Goal: Task Accomplishment & Management: Manage account settings

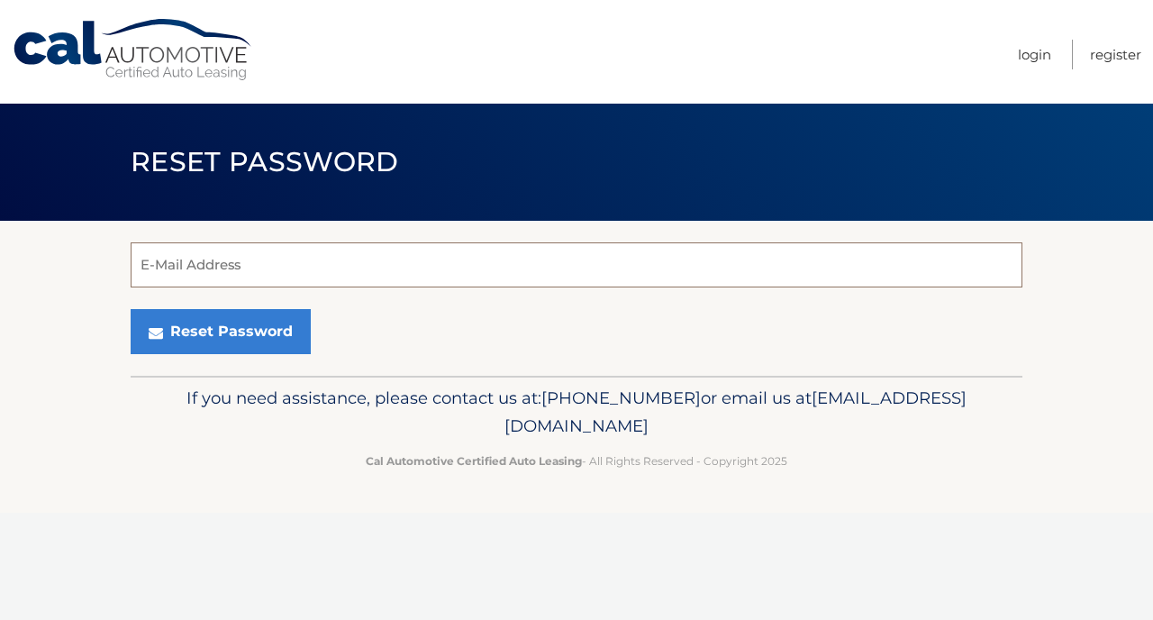
click at [243, 263] on input "E-Mail Address" at bounding box center [577, 264] width 892 height 45
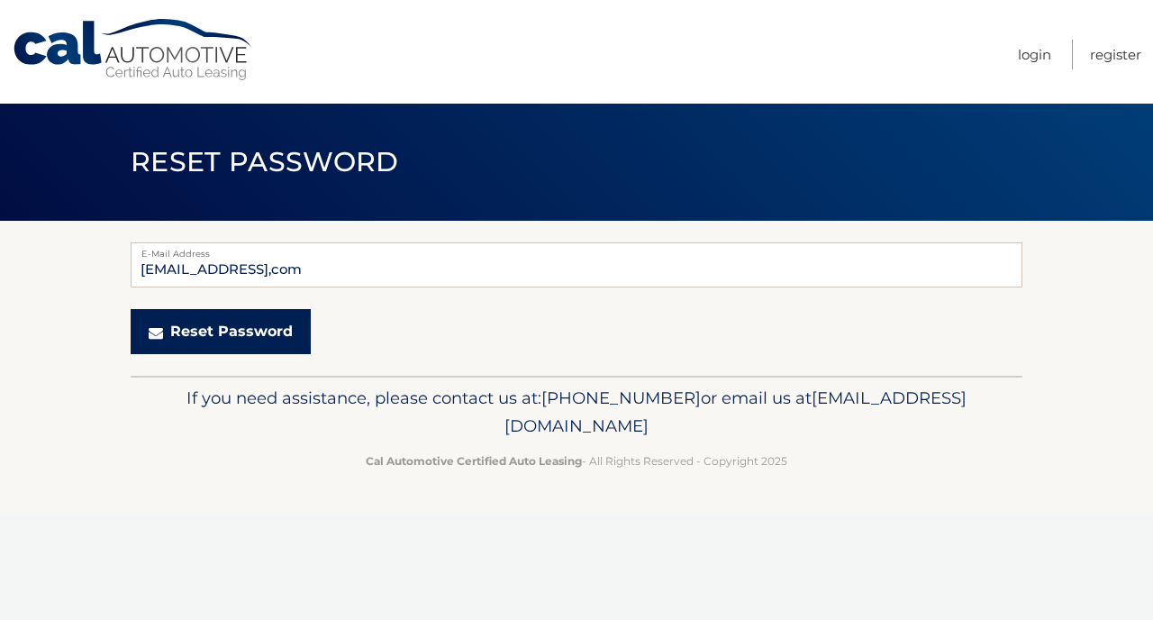
click at [231, 324] on button "Reset Password" at bounding box center [221, 331] width 180 height 45
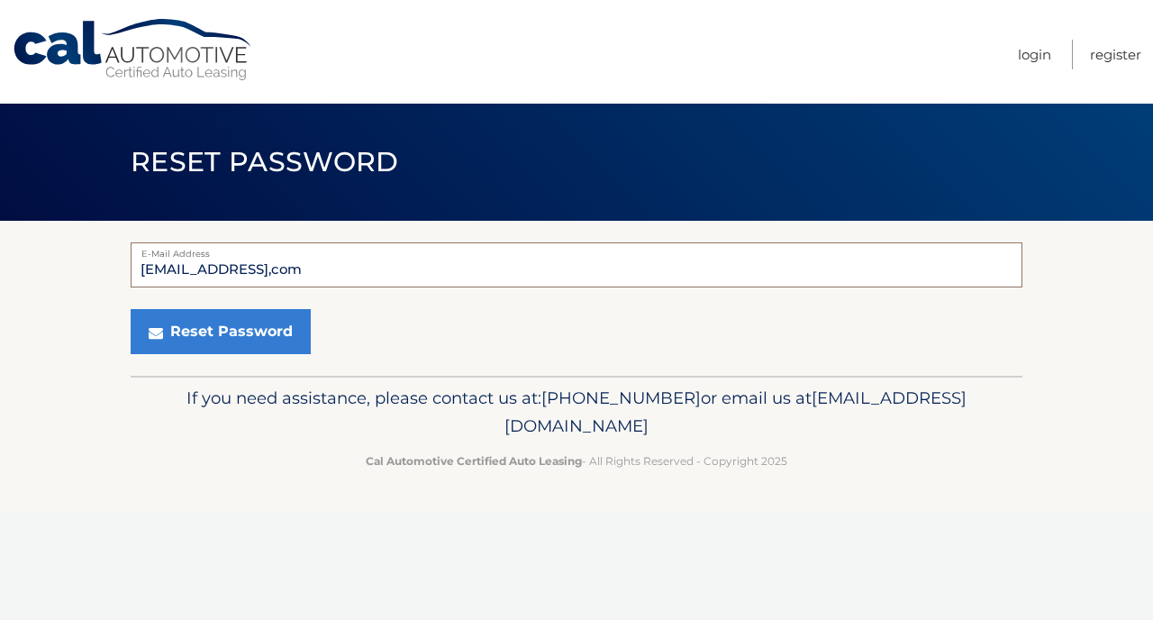
click at [331, 273] on input "wendellanderson52@gmail,com" at bounding box center [577, 264] width 892 height 45
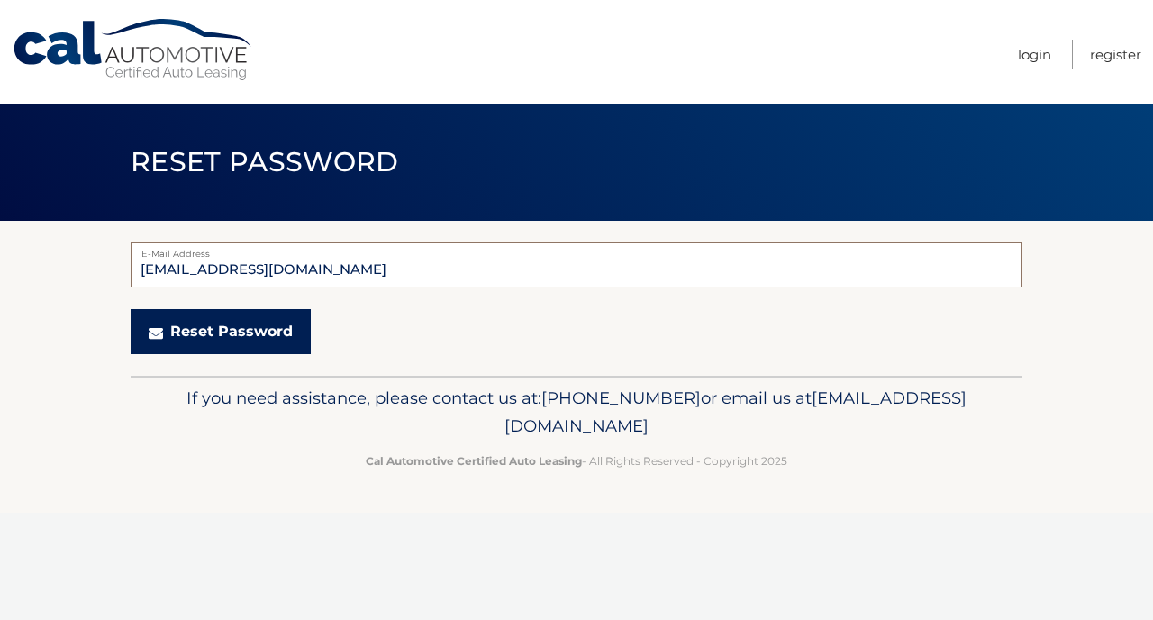
type input "[EMAIL_ADDRESS][DOMAIN_NAME]"
click at [268, 331] on button "Reset Password" at bounding box center [221, 331] width 180 height 45
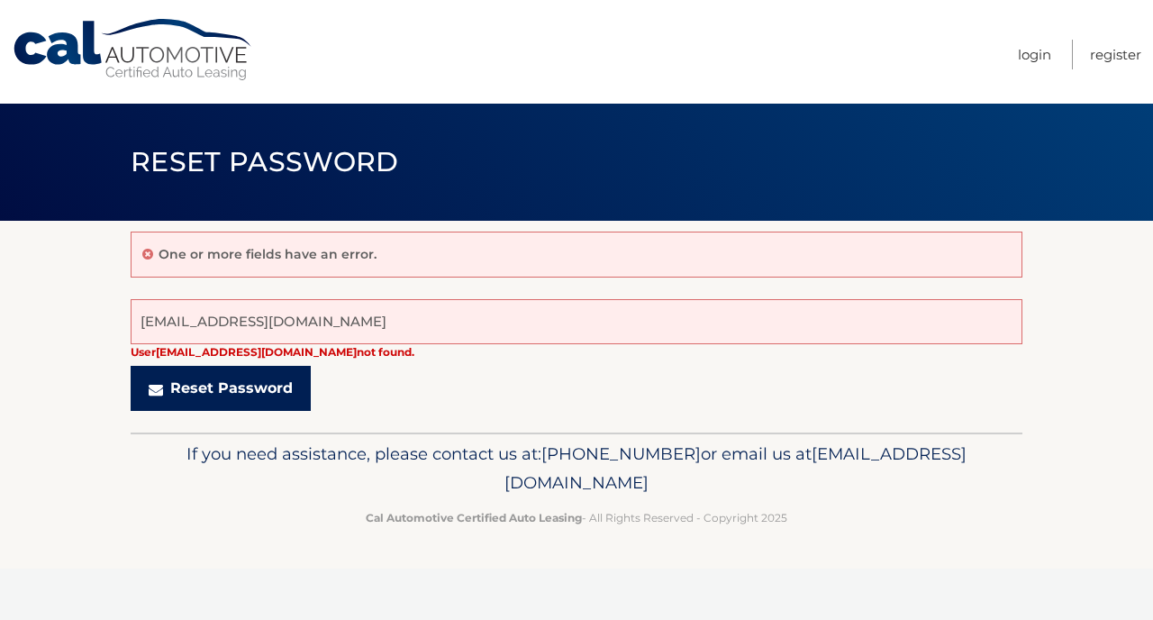
click at [280, 383] on button "Reset Password" at bounding box center [221, 388] width 180 height 45
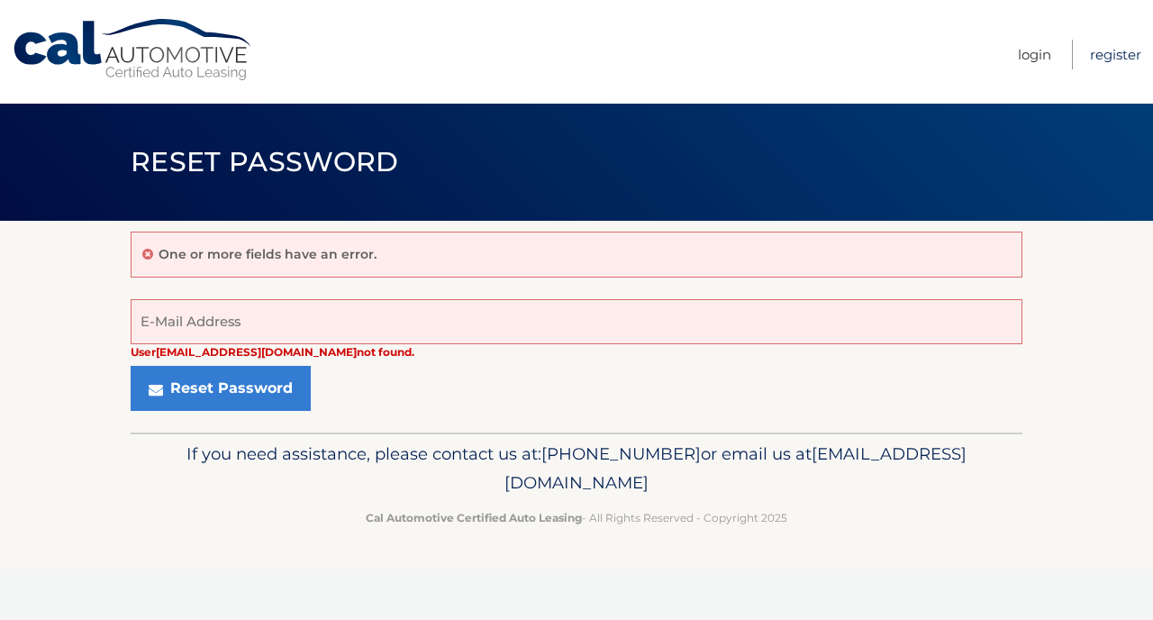
click at [1118, 46] on link "Register" at bounding box center [1115, 55] width 51 height 30
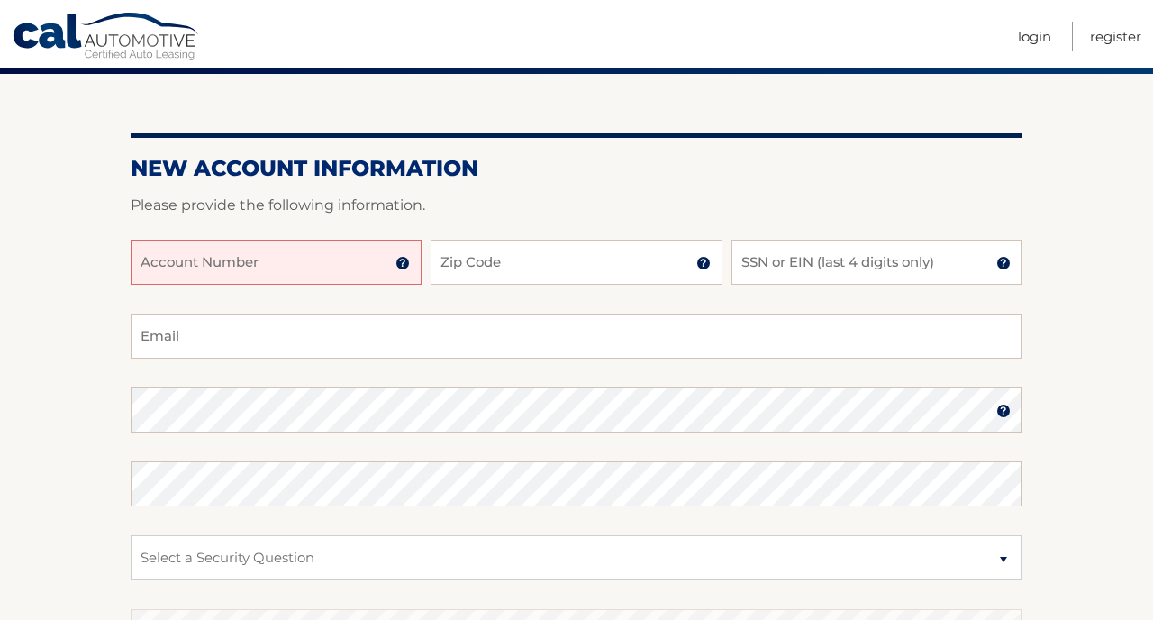
scroll to position [146, 0]
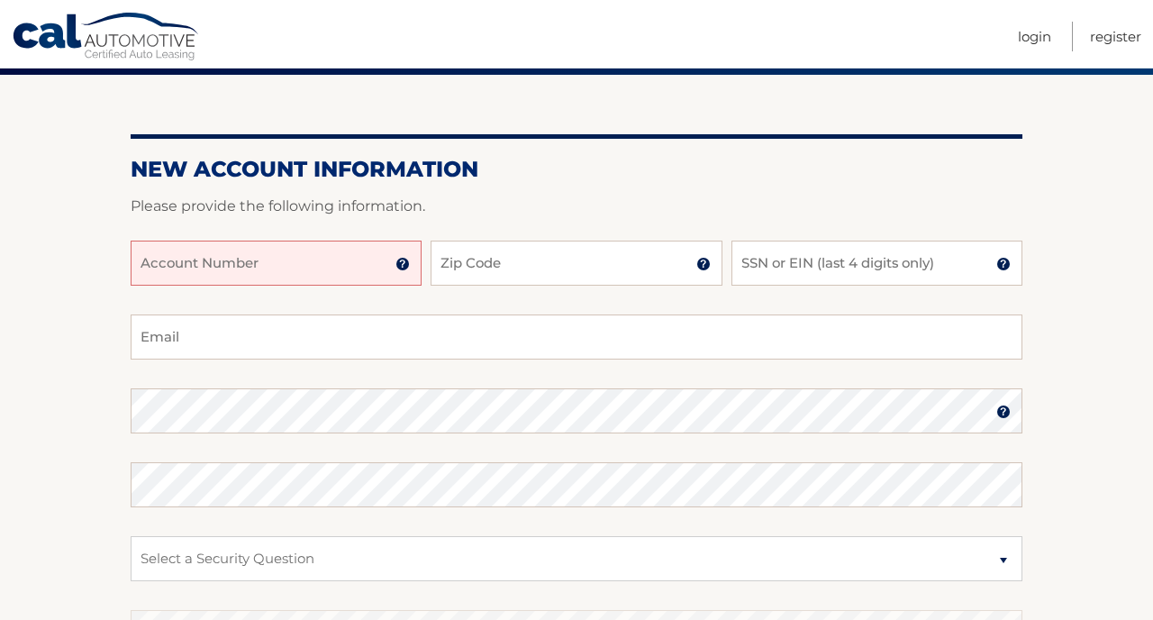
click at [350, 268] on input "Account Number" at bounding box center [276, 262] width 291 height 45
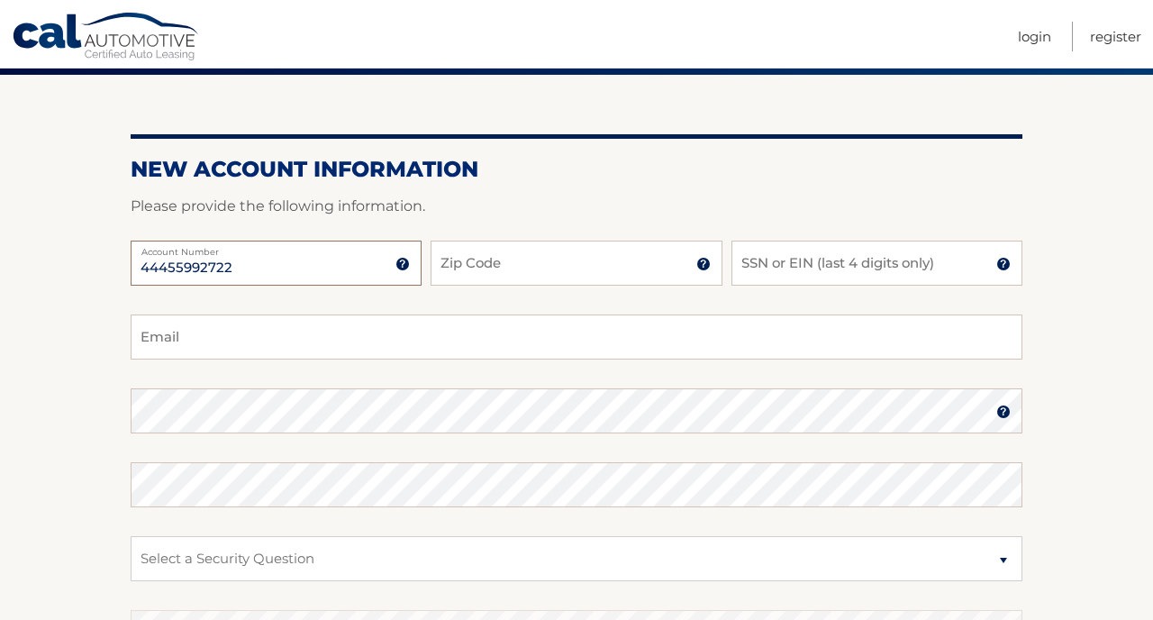
type input "44455992722"
click at [565, 268] on input "Zip Code" at bounding box center [576, 262] width 291 height 45
type input "07304"
click at [894, 269] on input "SSN or EIN (last 4 digits only)" at bounding box center [876, 262] width 291 height 45
type input "2885"
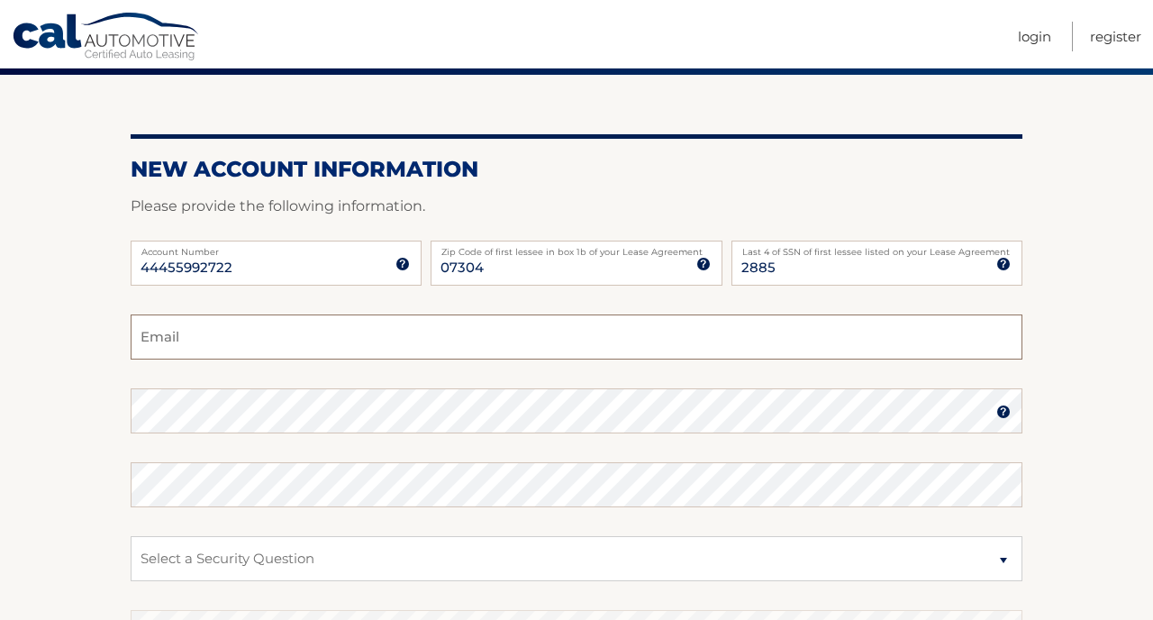
click at [281, 338] on input "Email" at bounding box center [577, 336] width 892 height 45
click at [281, 338] on input "wendellanderson52" at bounding box center [577, 336] width 892 height 45
type input "wendellanderson52."
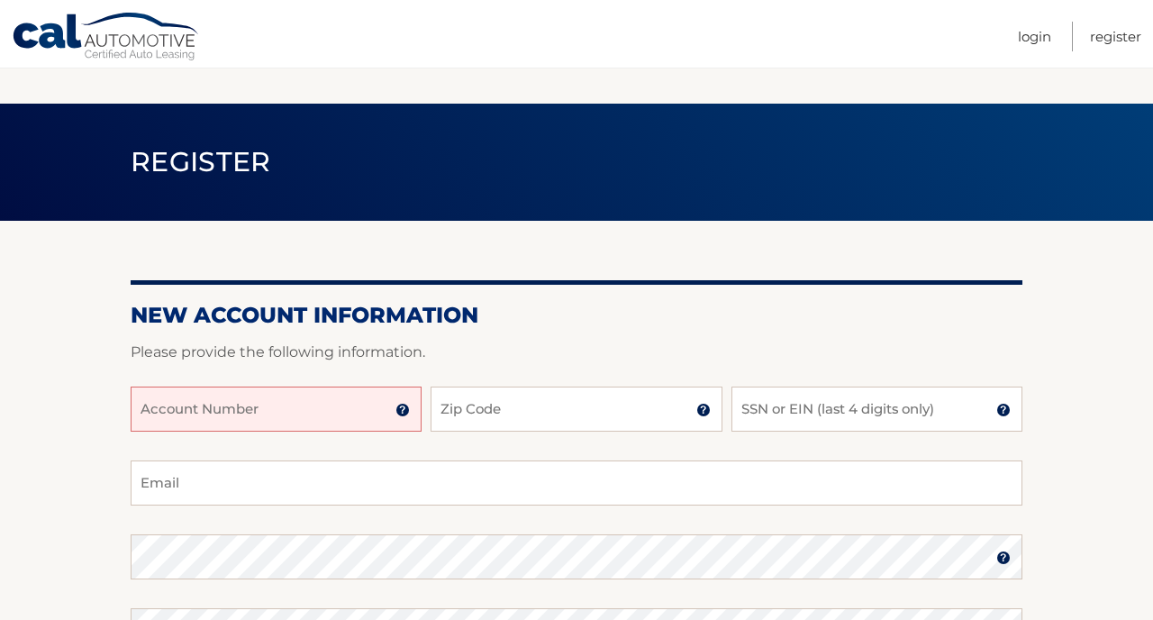
scroll to position [146, 0]
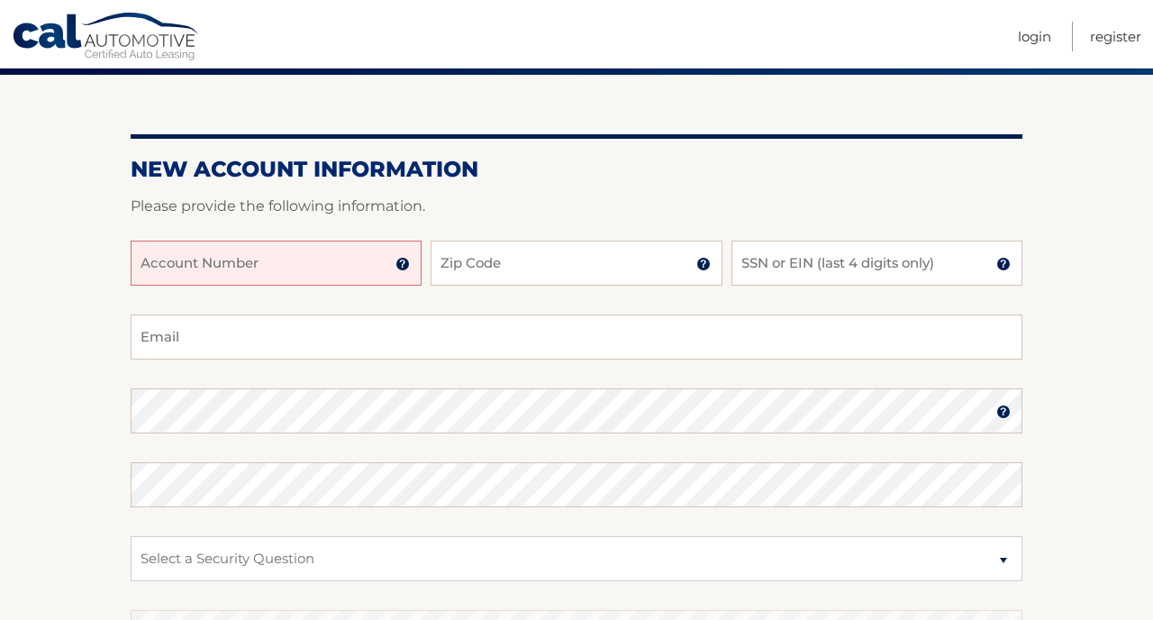
click at [306, 262] on input "Account Number" at bounding box center [276, 262] width 291 height 45
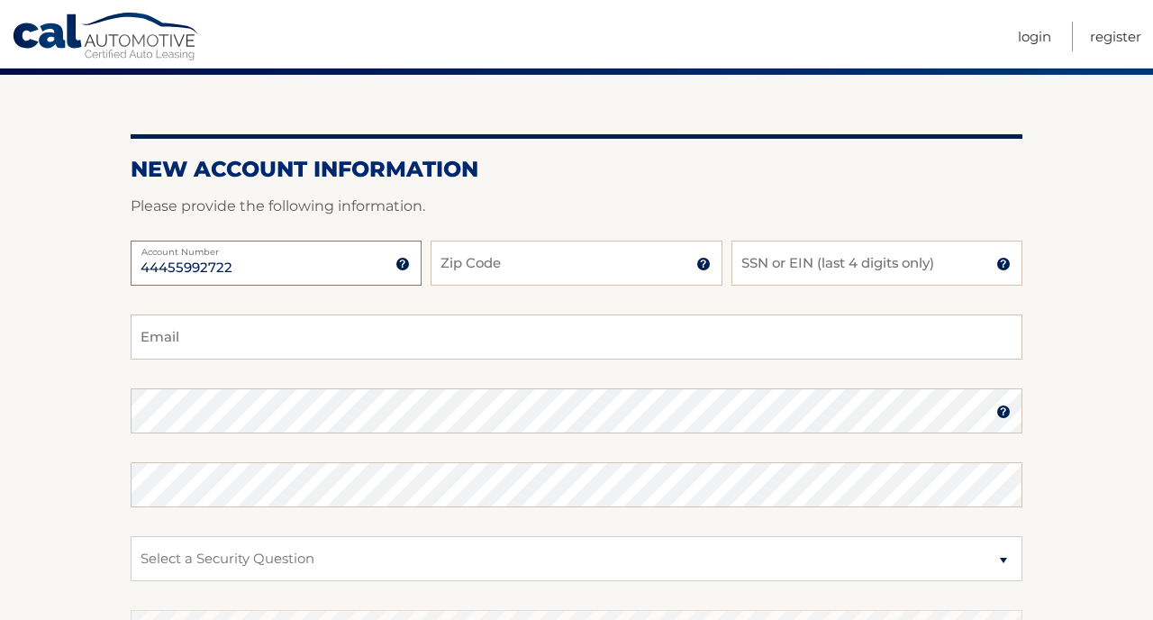
type input "44455992722"
click at [493, 265] on input "Zip Code" at bounding box center [576, 262] width 291 height 45
type input "07304"
click at [862, 269] on input "SSN or EIN (last 4 digits only)" at bounding box center [876, 262] width 291 height 45
type input "2885"
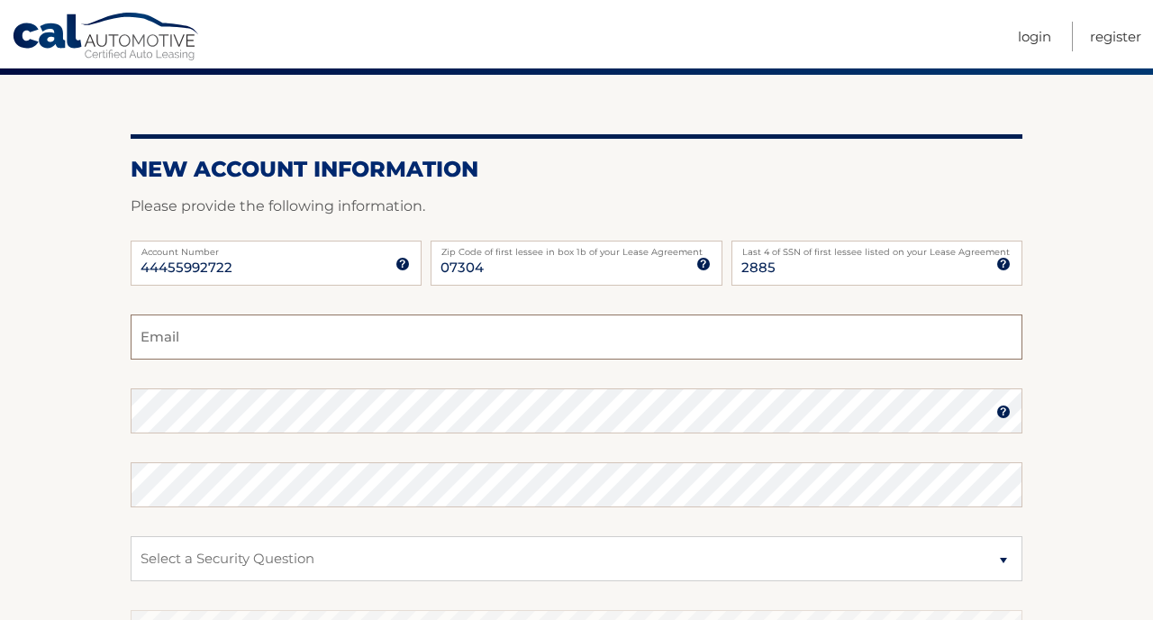
click at [563, 338] on input "Email" at bounding box center [577, 336] width 892 height 45
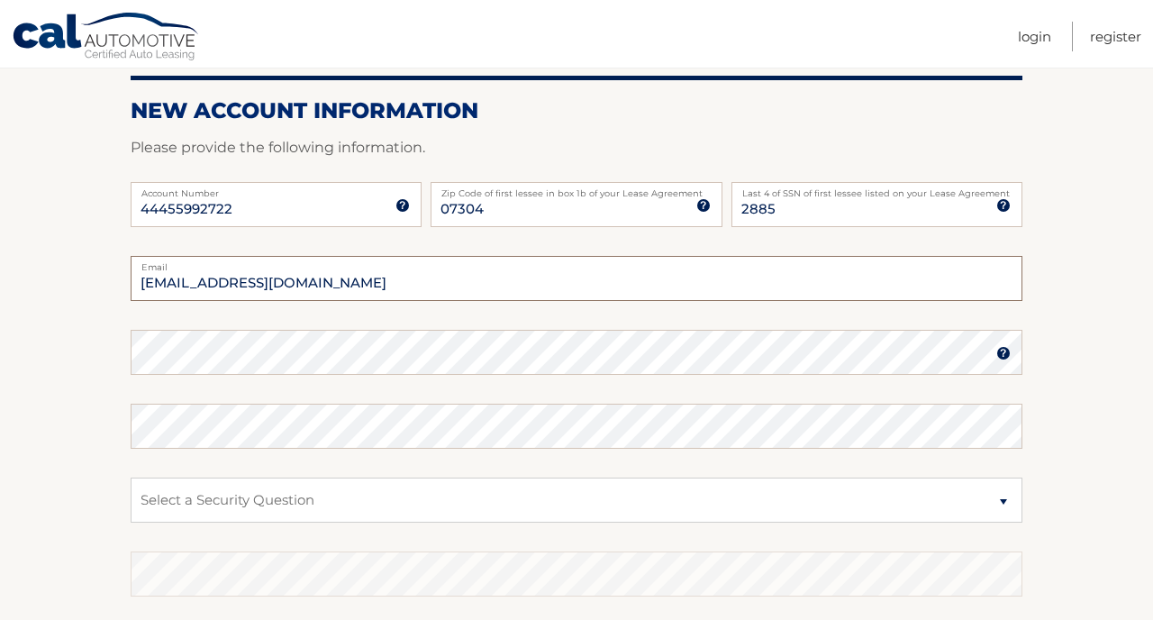
scroll to position [205, 0]
type input "wendellanderson52@gmail.com"
click at [1003, 351] on img at bounding box center [1003, 352] width 14 height 14
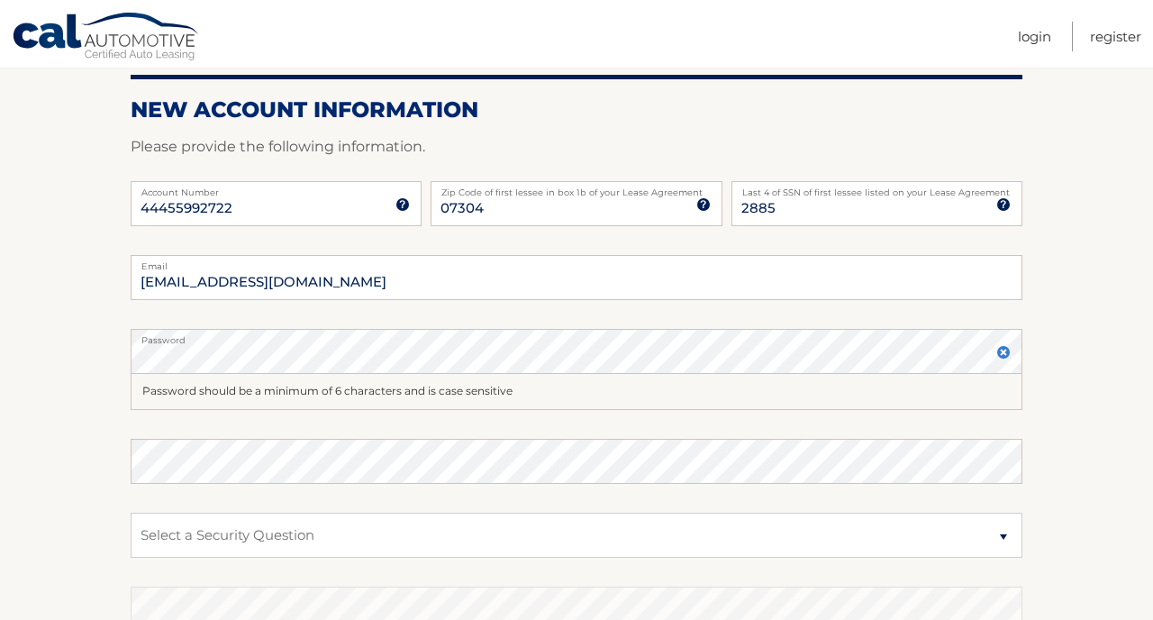
click at [1004, 351] on img at bounding box center [1003, 352] width 14 height 14
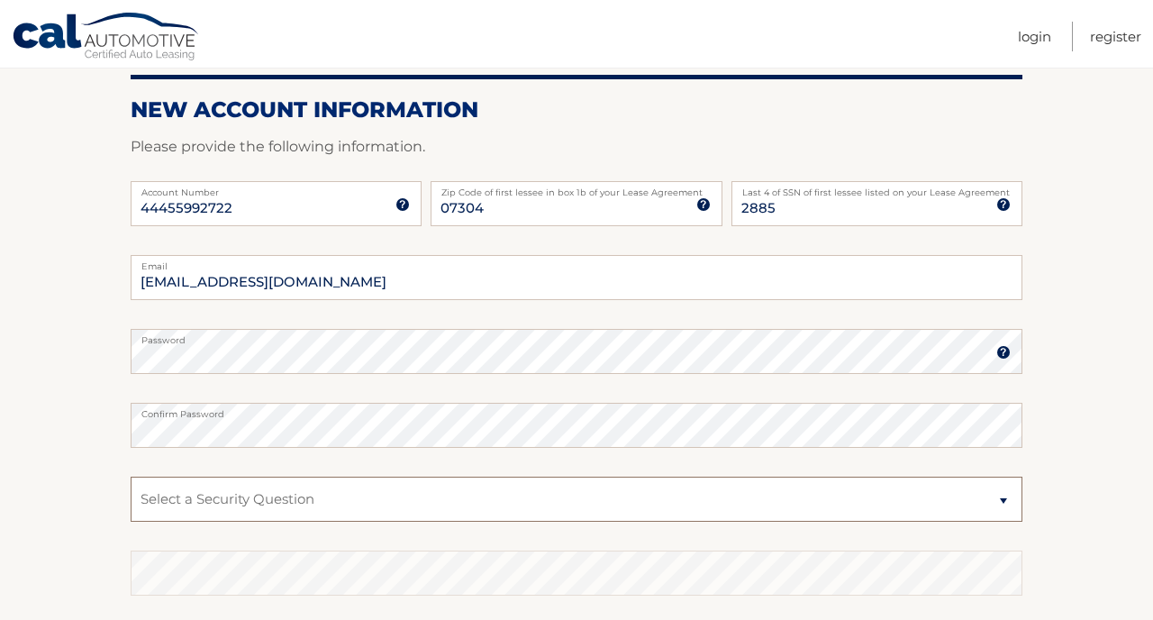
click at [310, 488] on select "Select a Security Question What was the name of your elementary school? What is…" at bounding box center [577, 498] width 892 height 45
select select "2"
click at [415, 495] on select "Select a Security Question What was the name of your elementary school? What is…" at bounding box center [577, 498] width 892 height 45
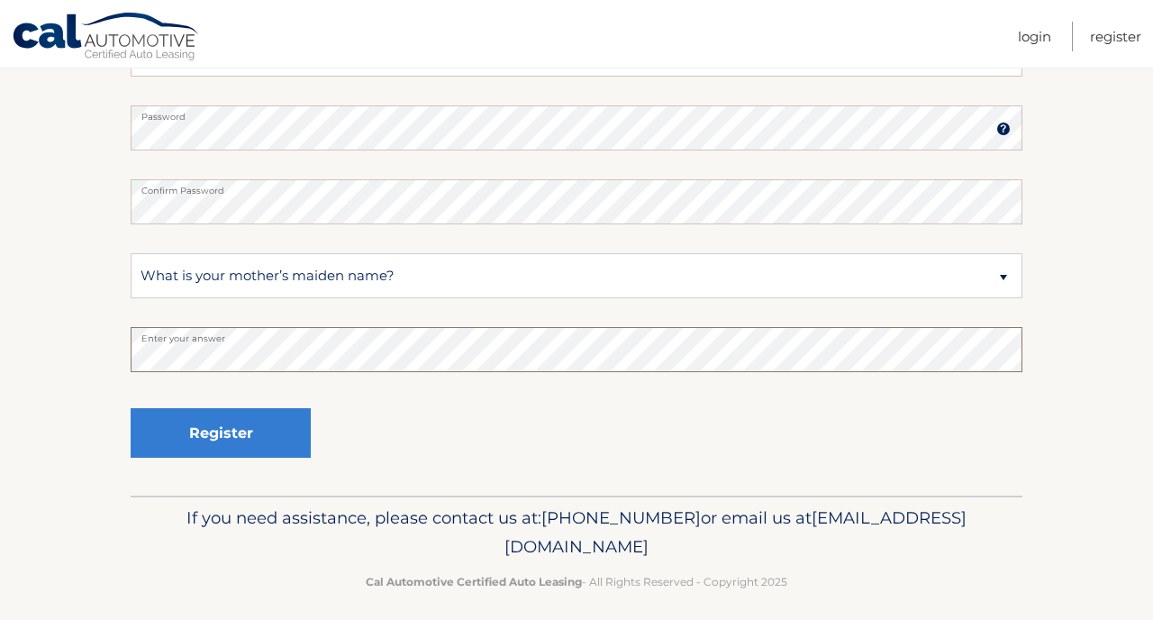
scroll to position [440, 0]
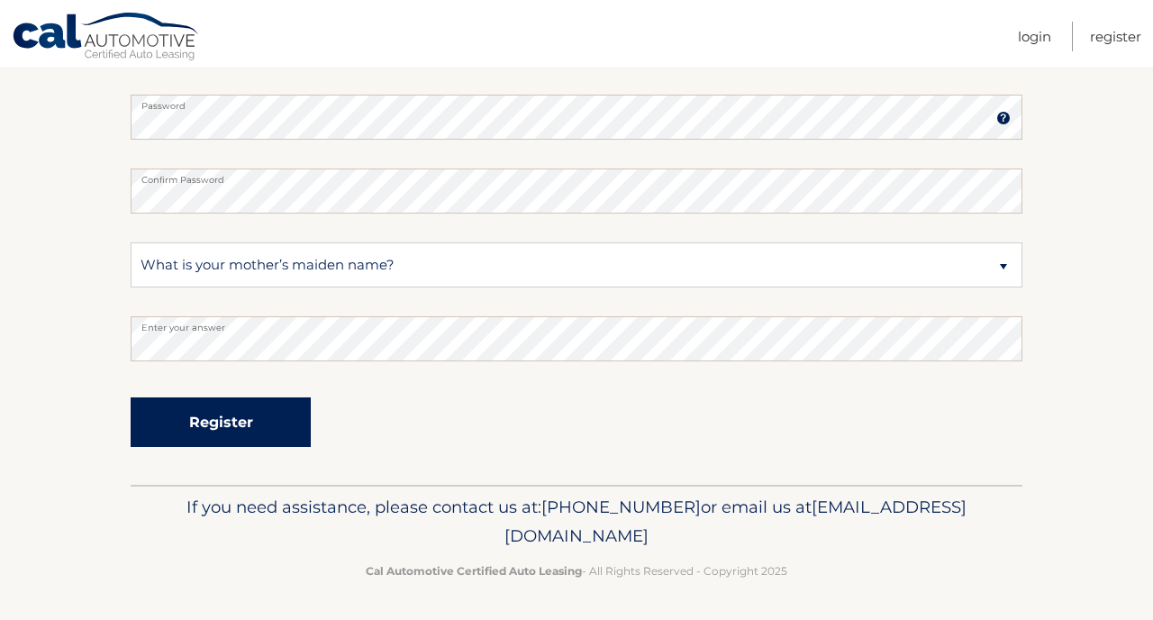
click at [242, 408] on button "Register" at bounding box center [221, 422] width 180 height 50
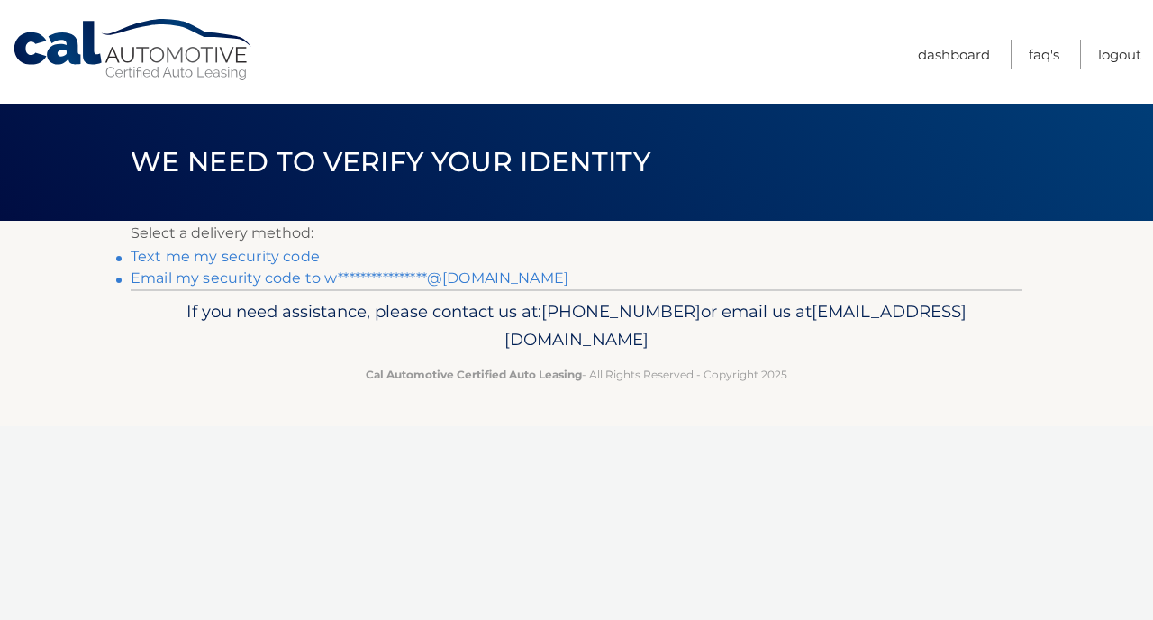
click at [270, 277] on link "**********" at bounding box center [350, 277] width 438 height 17
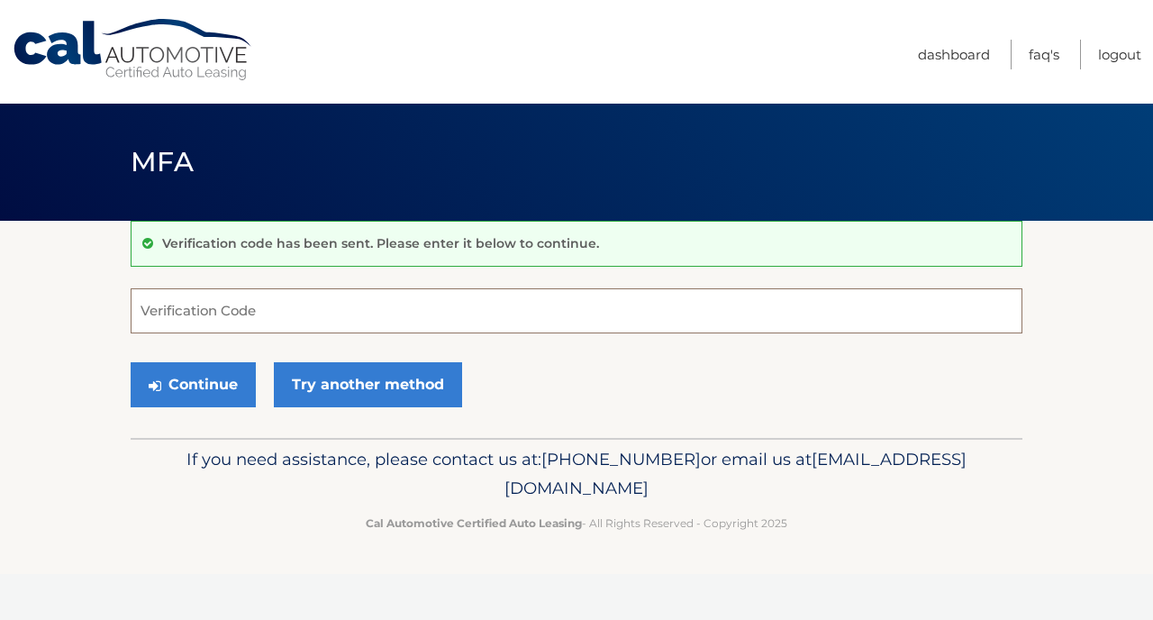
click at [539, 314] on input "Verification Code" at bounding box center [577, 310] width 892 height 45
type input "650672"
click at [203, 376] on button "Continue" at bounding box center [193, 384] width 125 height 45
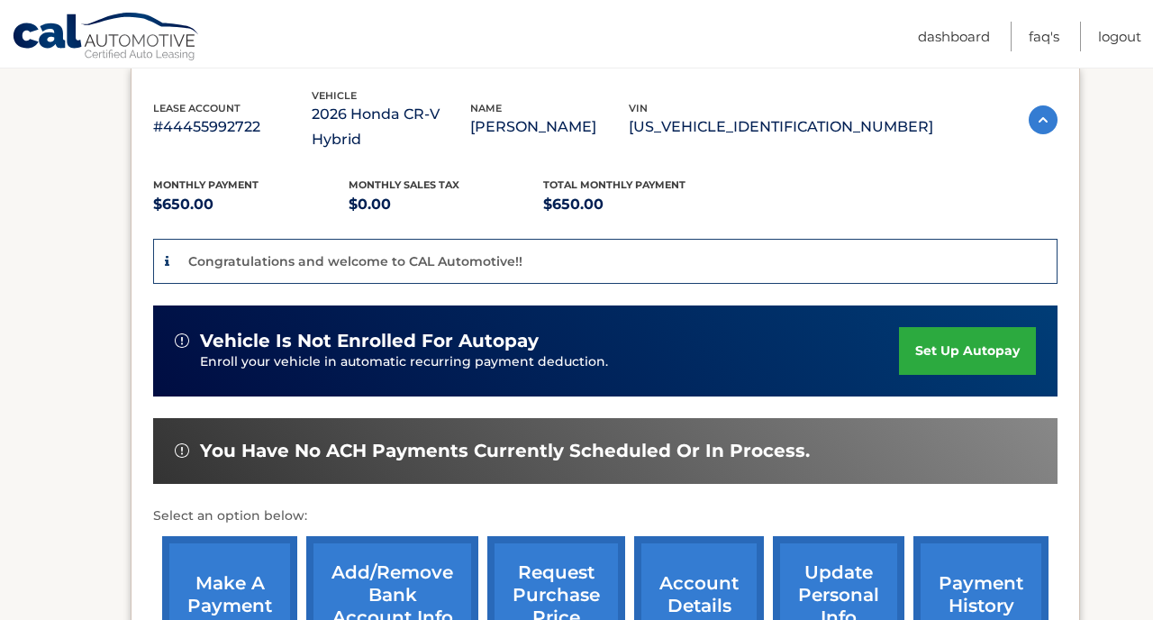
scroll to position [312, 0]
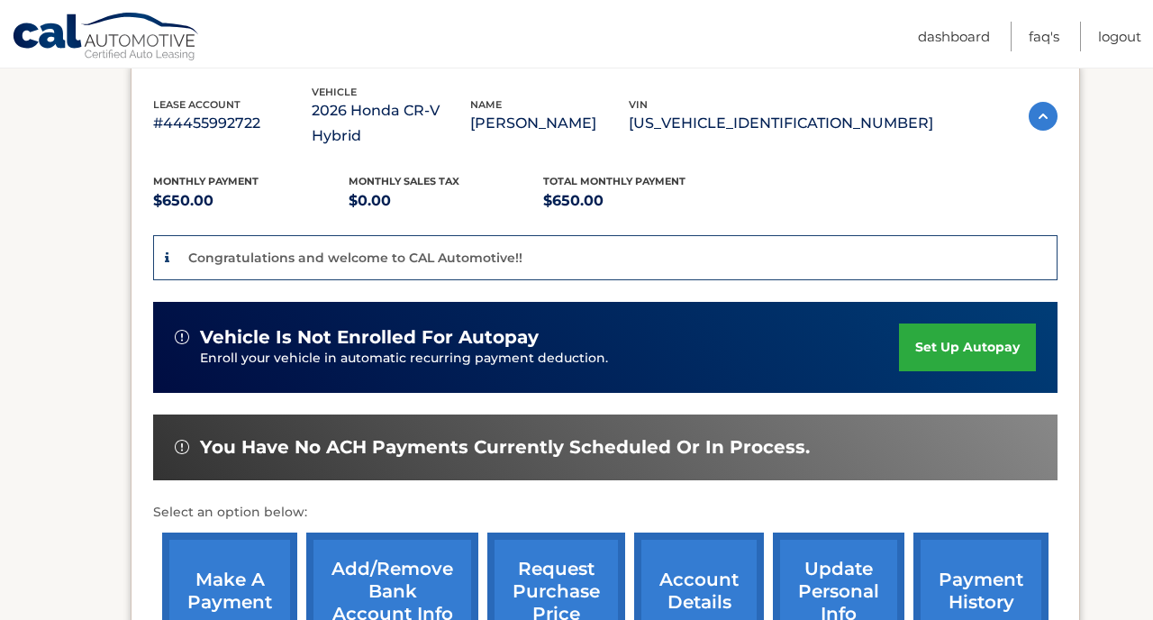
click at [956, 323] on link "set up autopay" at bounding box center [967, 347] width 137 height 48
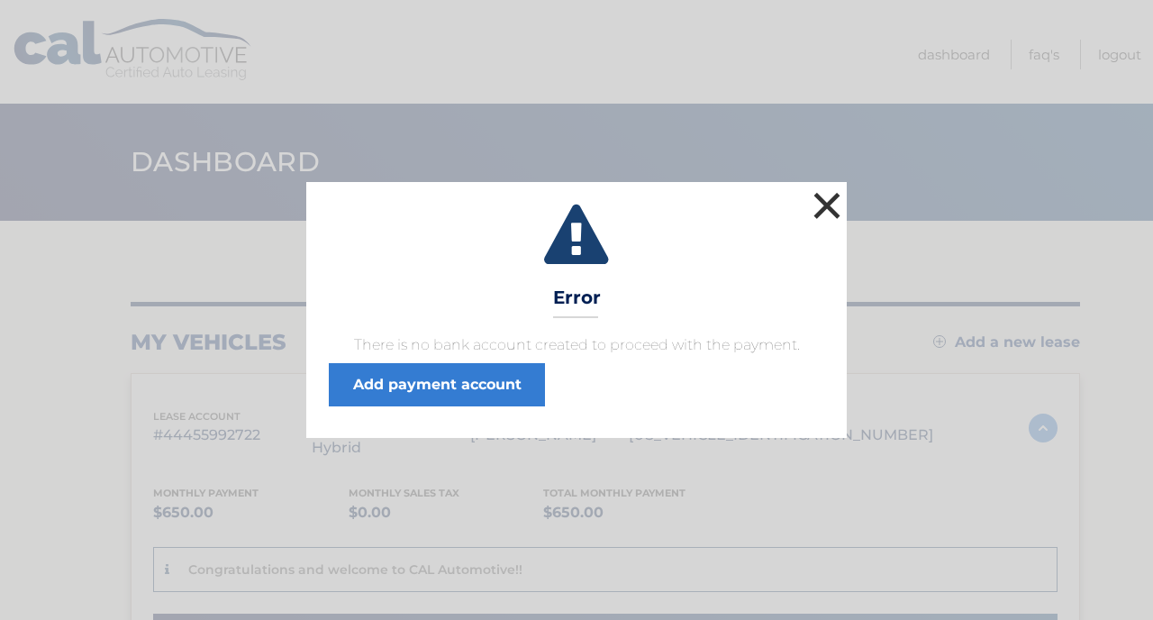
click at [818, 193] on button "×" at bounding box center [827, 205] width 36 height 36
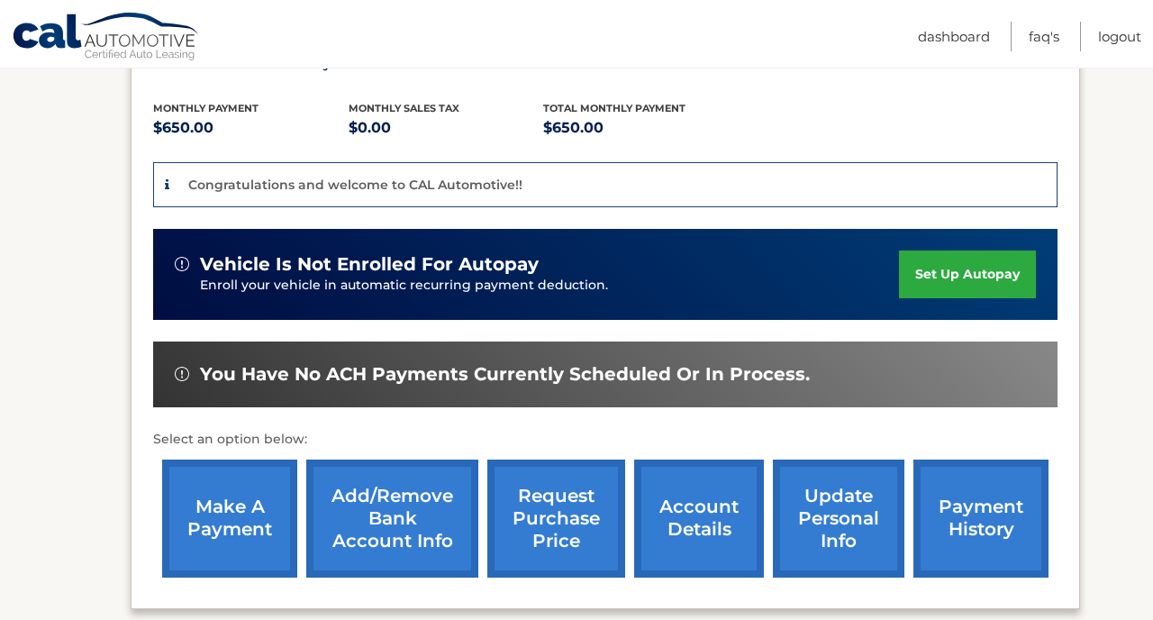
scroll to position [377, 0]
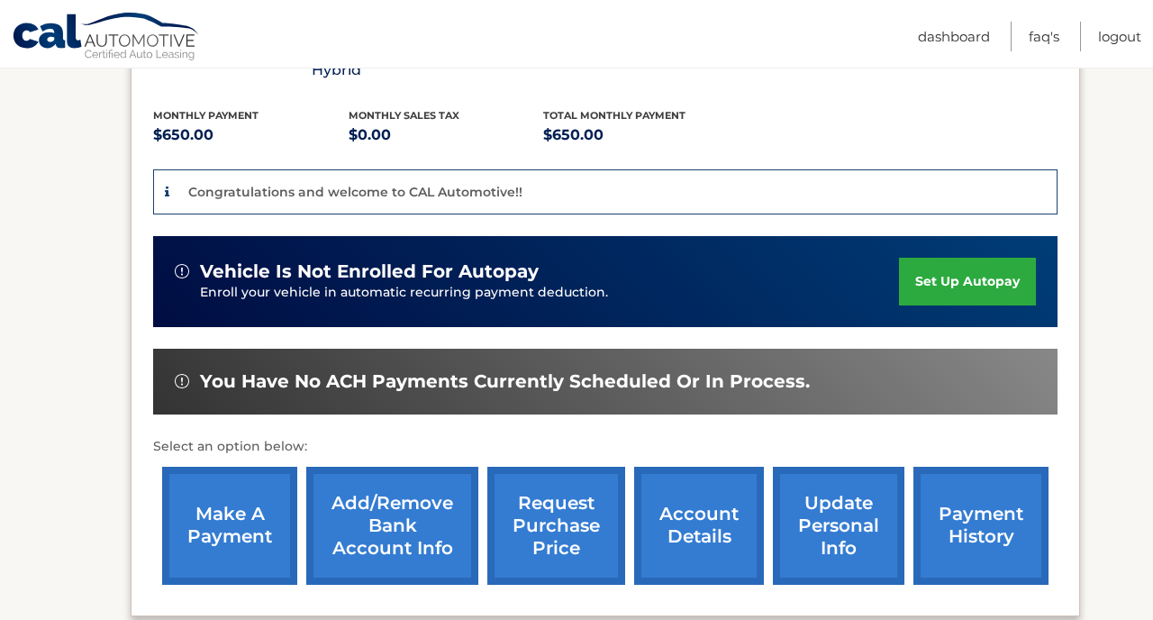
click at [923, 258] on link "set up autopay" at bounding box center [967, 282] width 137 height 48
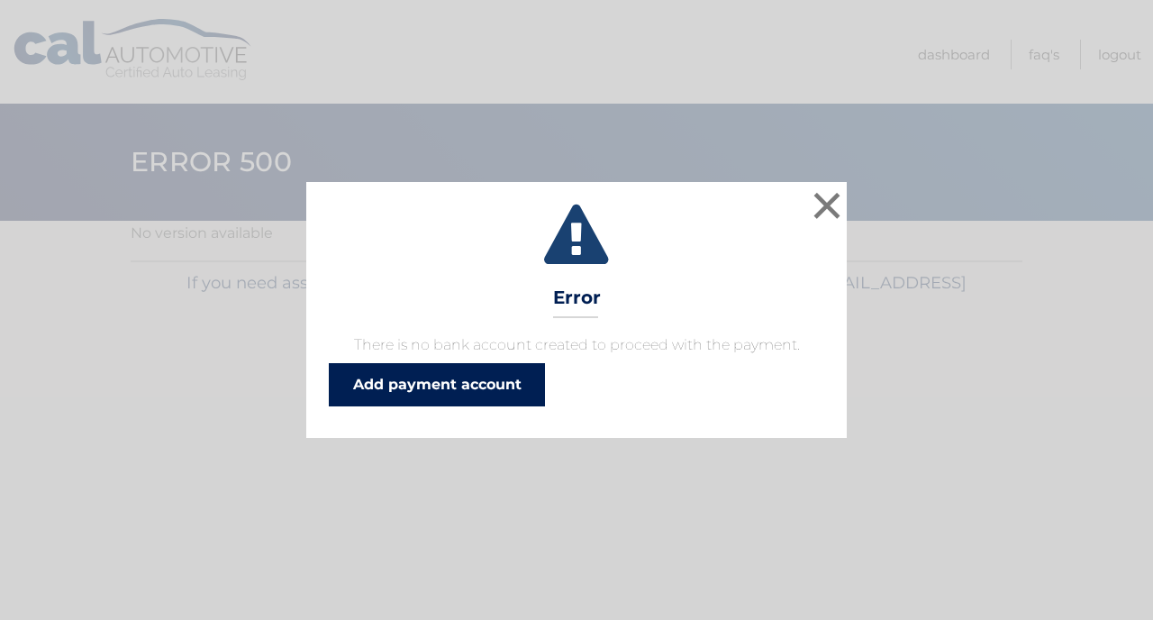
click at [463, 385] on link "Add payment account" at bounding box center [437, 384] width 216 height 43
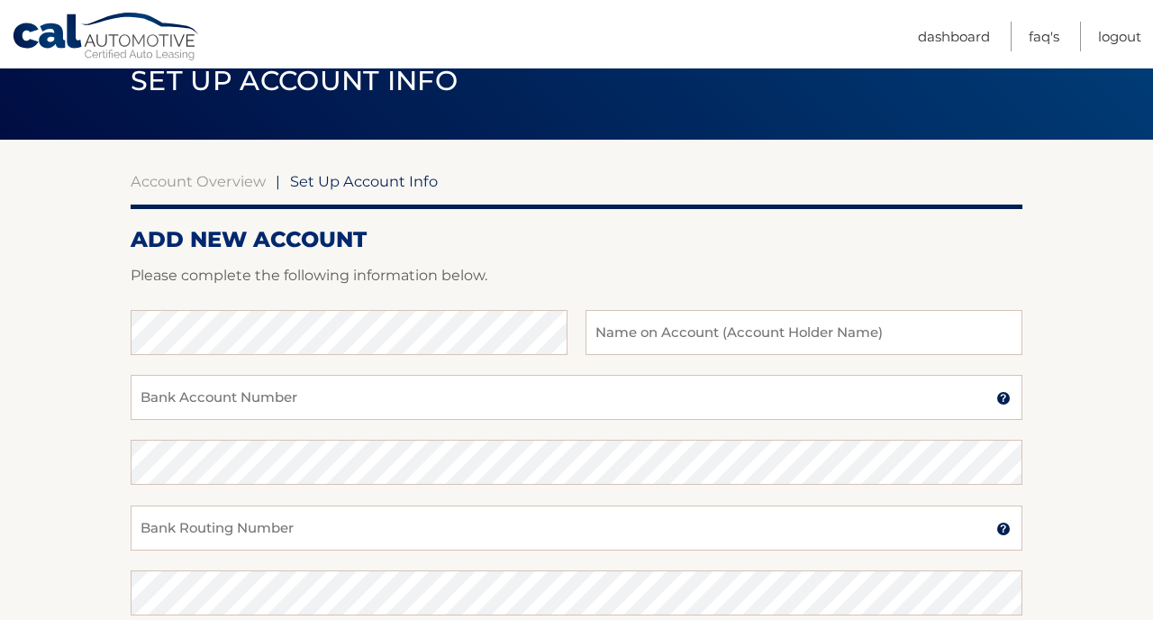
scroll to position [86, 0]
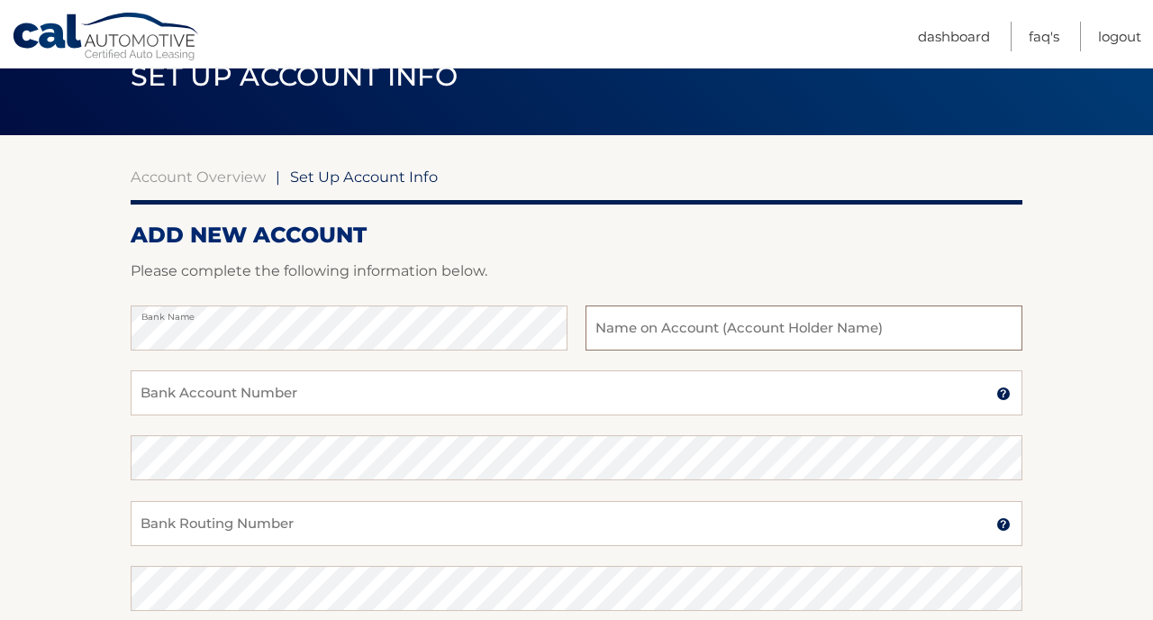
click at [642, 332] on input "text" at bounding box center [803, 327] width 437 height 45
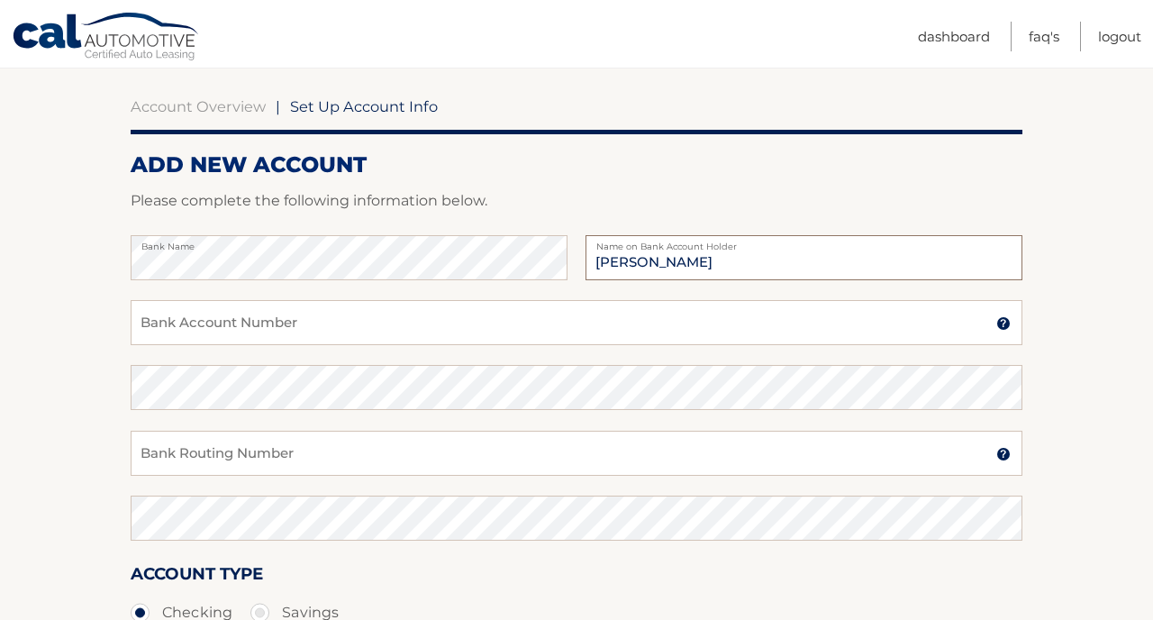
scroll to position [159, 0]
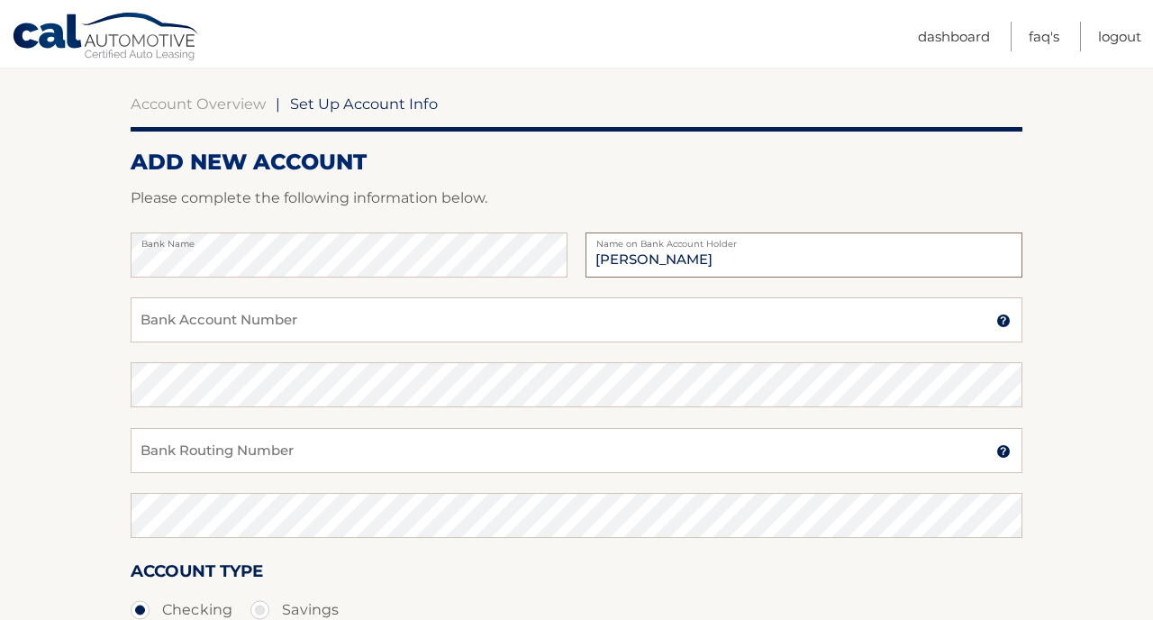
type input "wendell anderson"
click at [404, 317] on input "Bank Account Number" at bounding box center [577, 319] width 892 height 45
type input "4016015416"
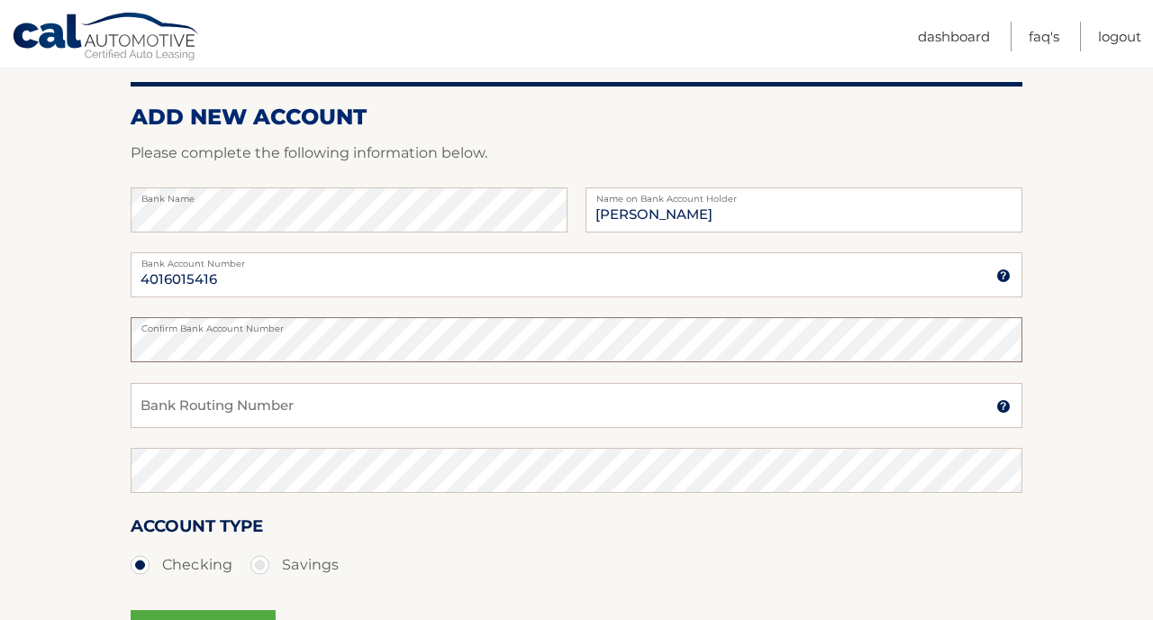
scroll to position [205, 0]
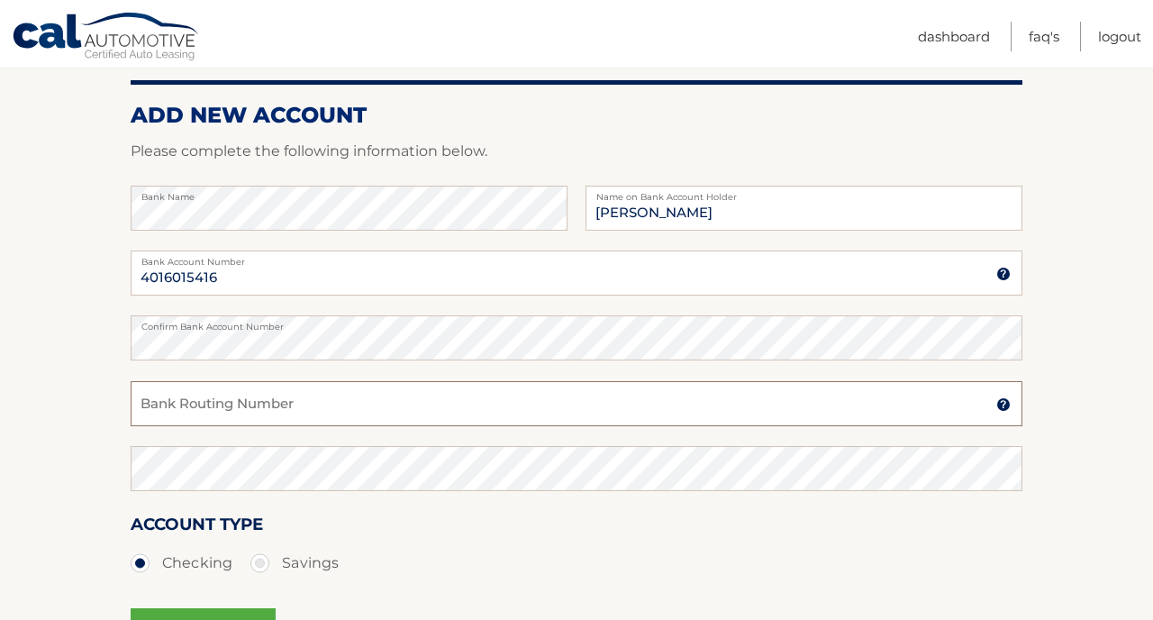
click at [226, 411] on input "Bank Routing Number" at bounding box center [577, 403] width 892 height 45
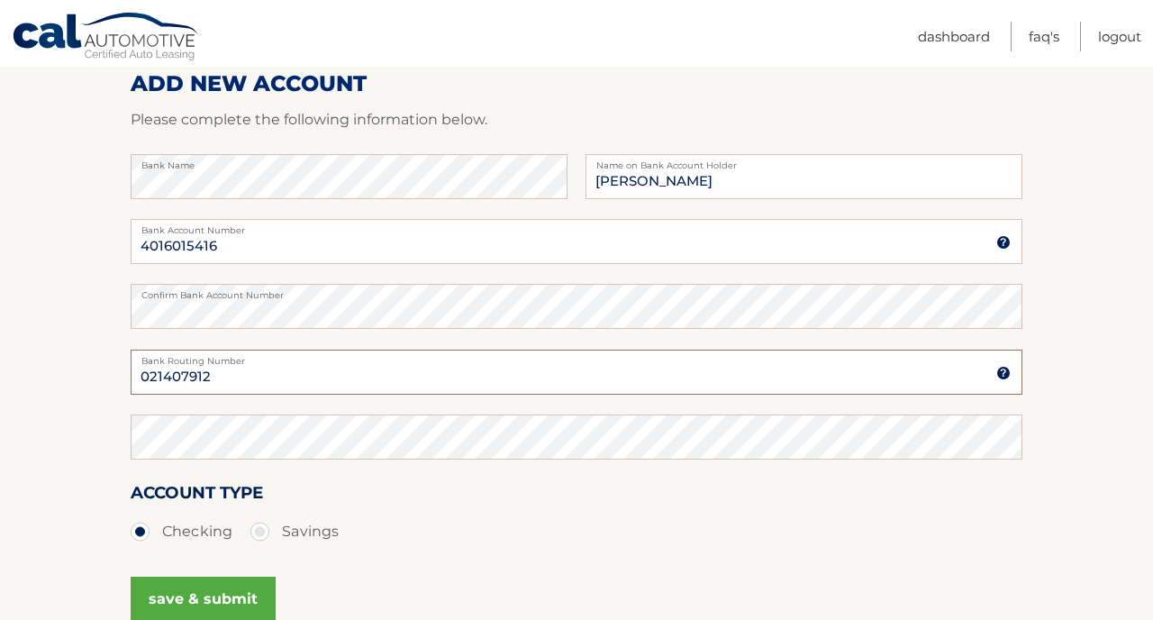
scroll to position [235, 0]
type input "021407912"
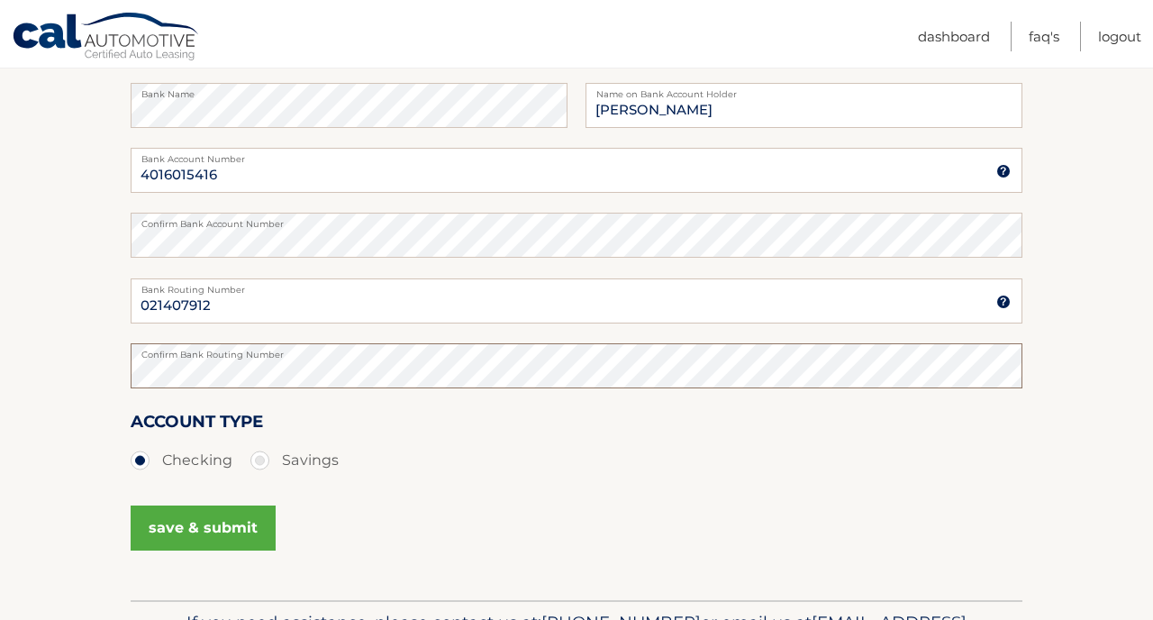
scroll to position [311, 0]
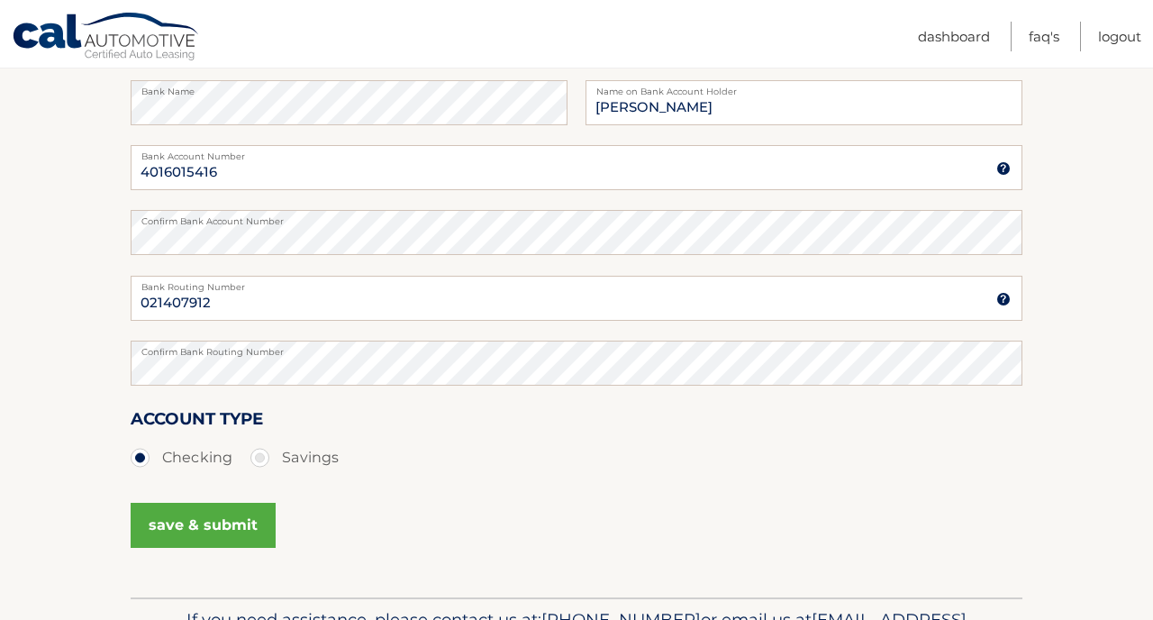
click at [166, 520] on button "save & submit" at bounding box center [203, 525] width 145 height 45
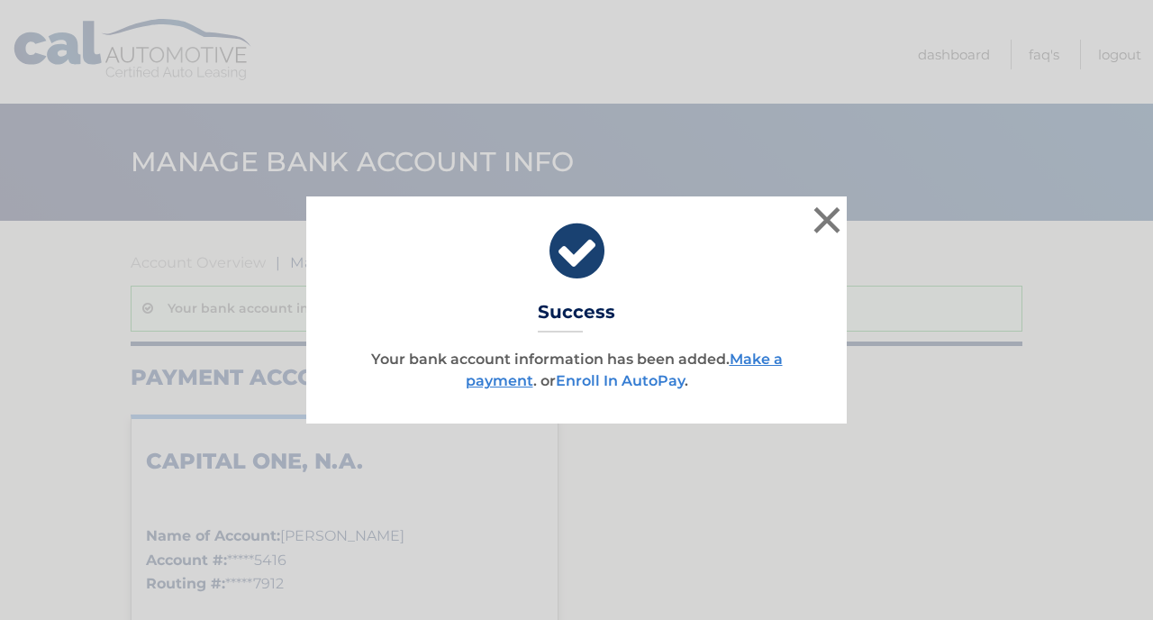
click at [614, 375] on link "Enroll In AutoPay" at bounding box center [620, 380] width 129 height 17
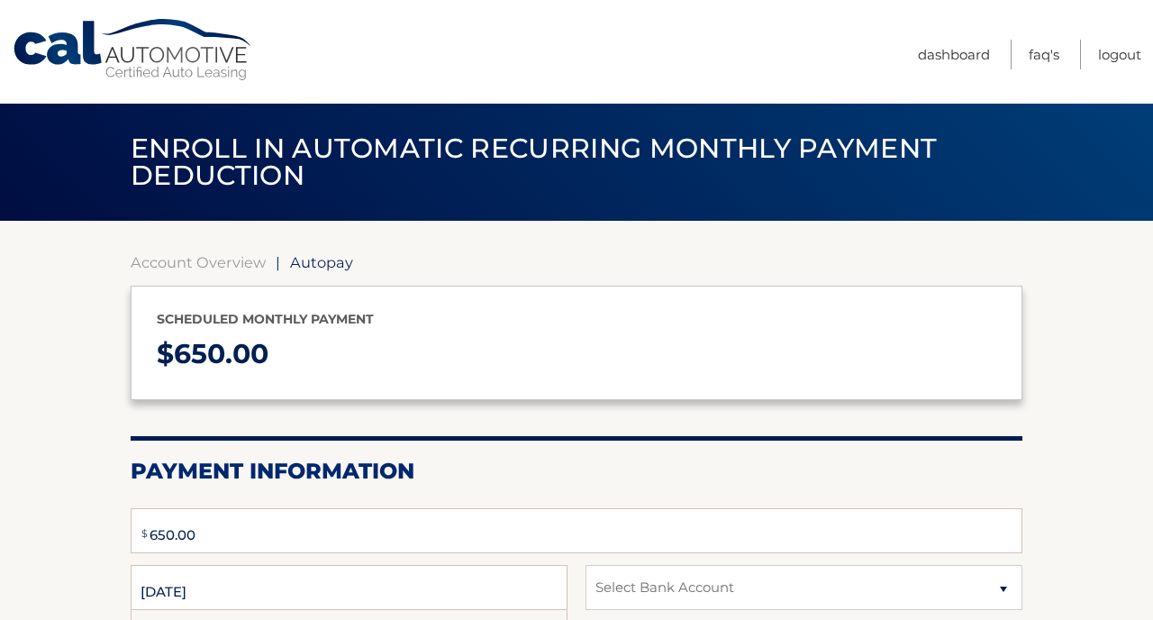
type input "650"
select select "MWIxMjRhMzYtMjhmMy00ZTRlLWE2YzgtNzk0NjcyZjJiY2Zm"
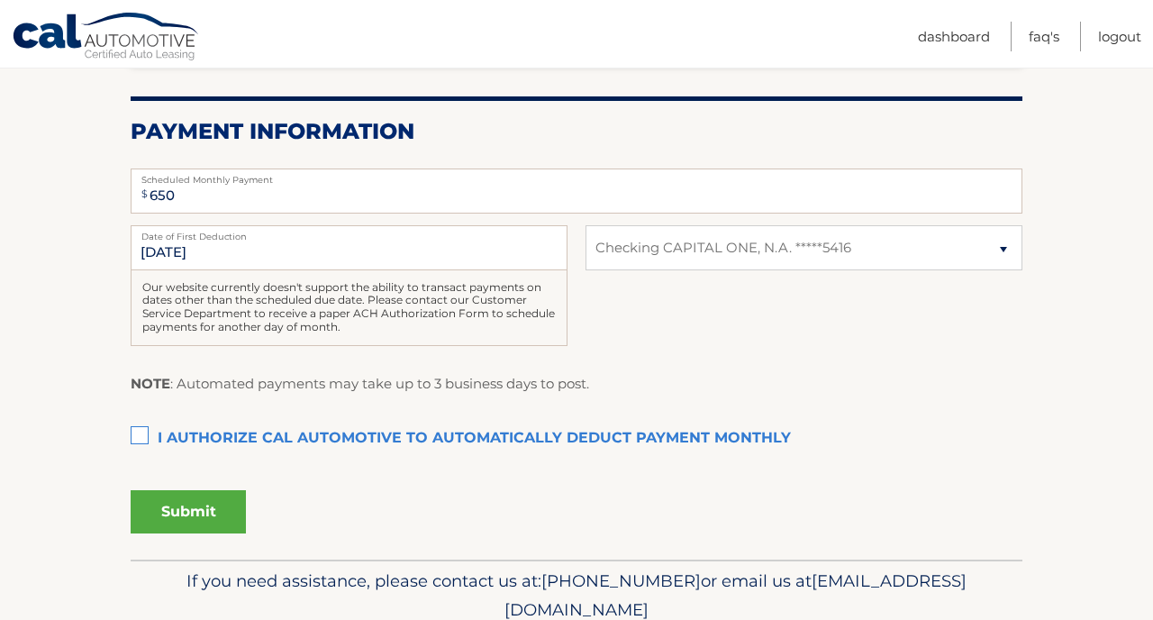
scroll to position [341, 0]
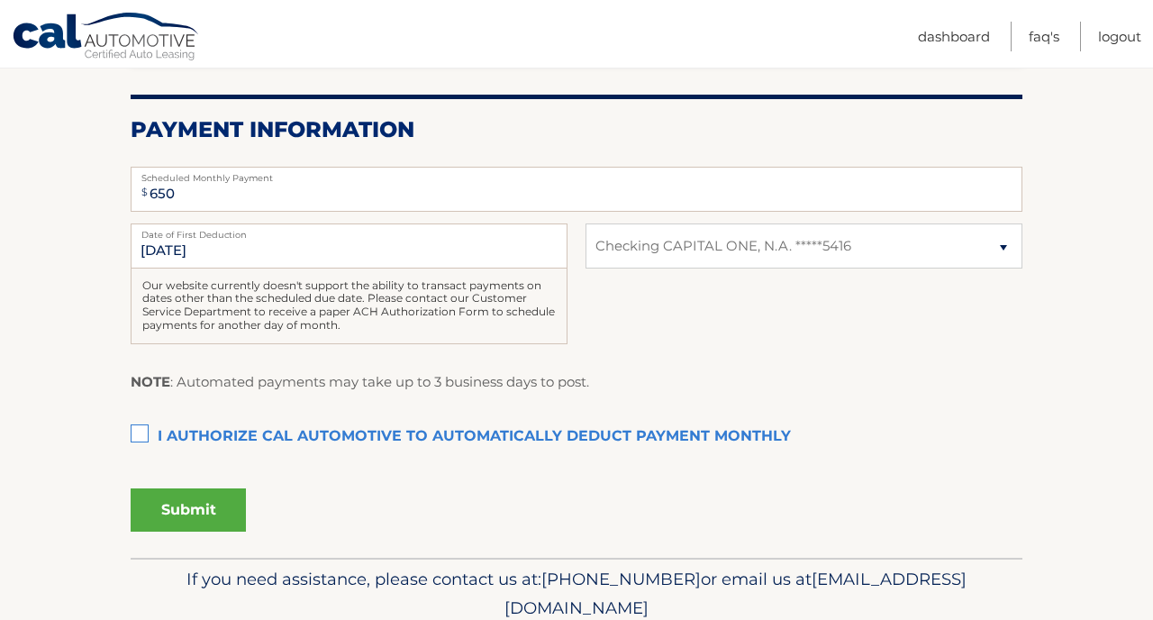
click at [137, 427] on label "I authorize cal automotive to automatically deduct payment monthly This checkbo…" at bounding box center [577, 437] width 892 height 36
click at [0, 0] on input "I authorize cal automotive to automatically deduct payment monthly This checkbo…" at bounding box center [0, 0] width 0 height 0
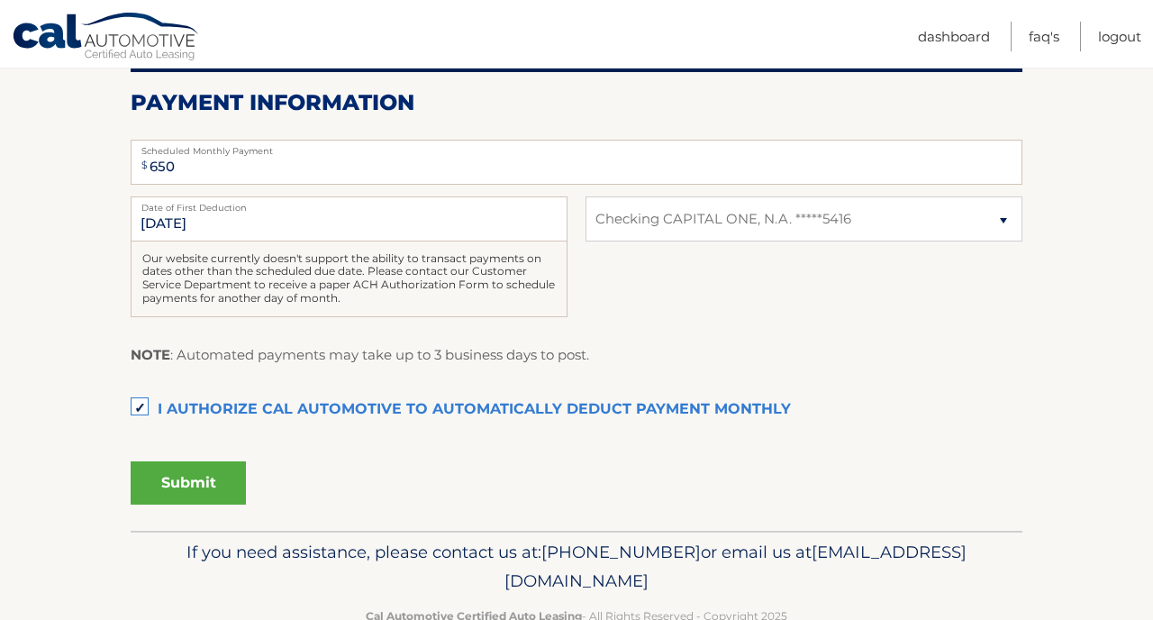
scroll to position [376, 0]
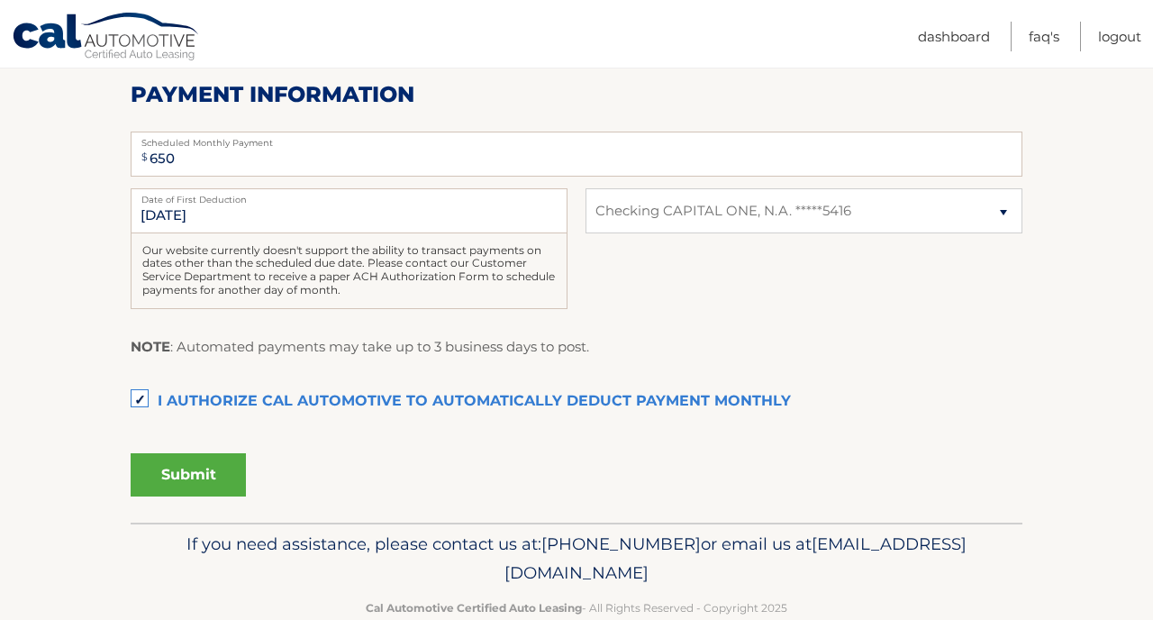
click at [189, 465] on button "Submit" at bounding box center [188, 474] width 115 height 43
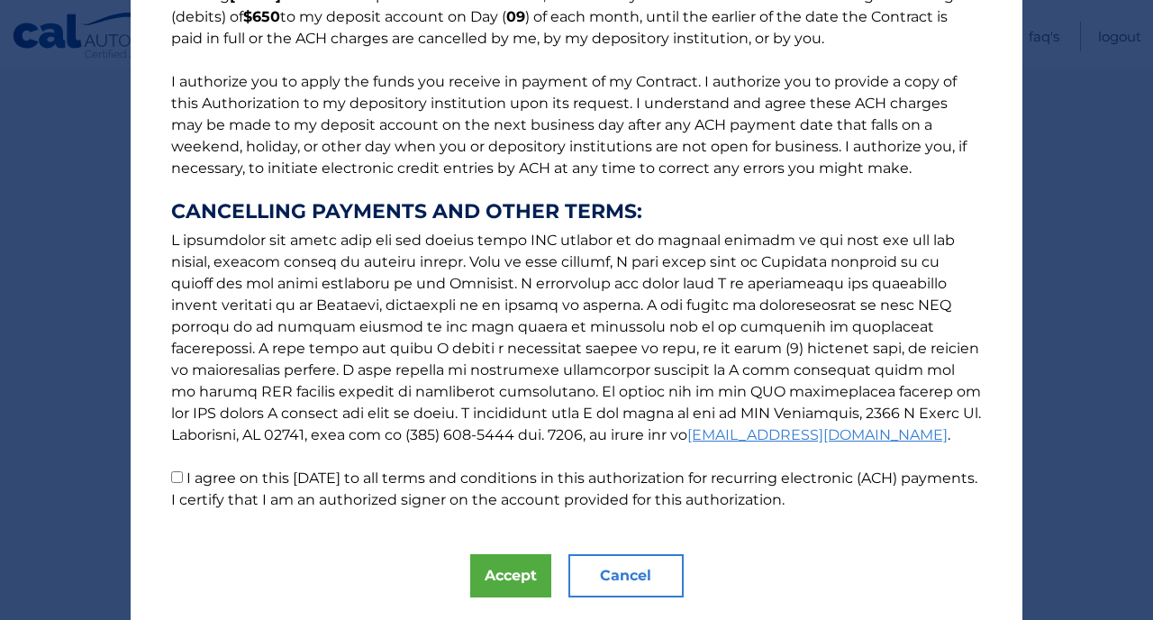
scroll to position [231, 0]
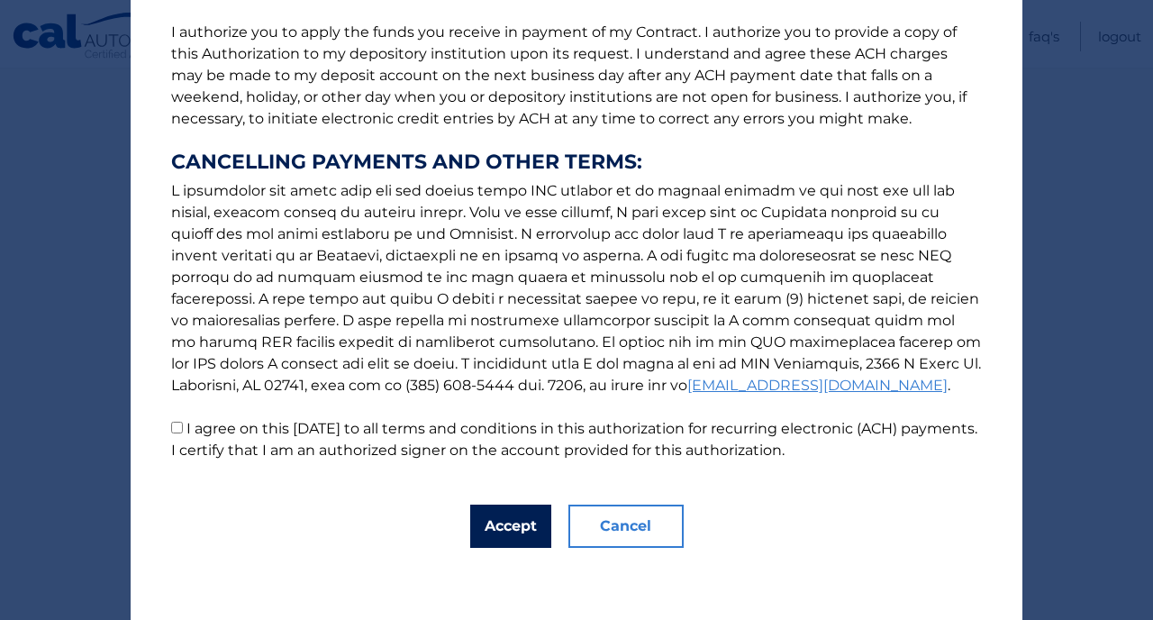
click at [501, 524] on button "Accept" at bounding box center [510, 525] width 81 height 43
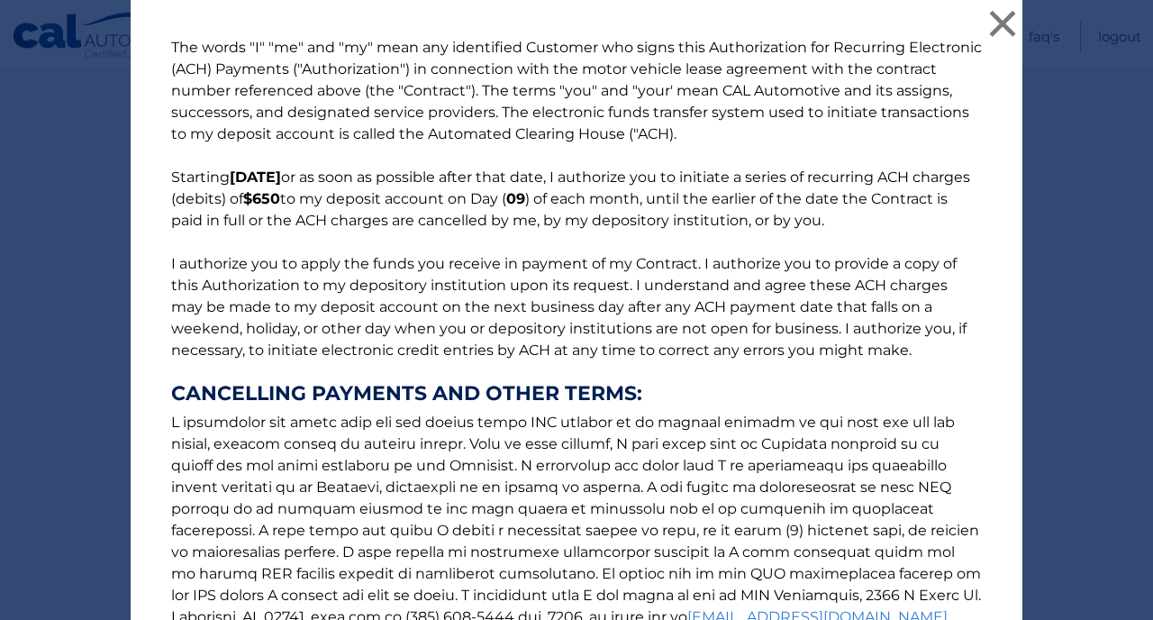
scroll to position [274, 0]
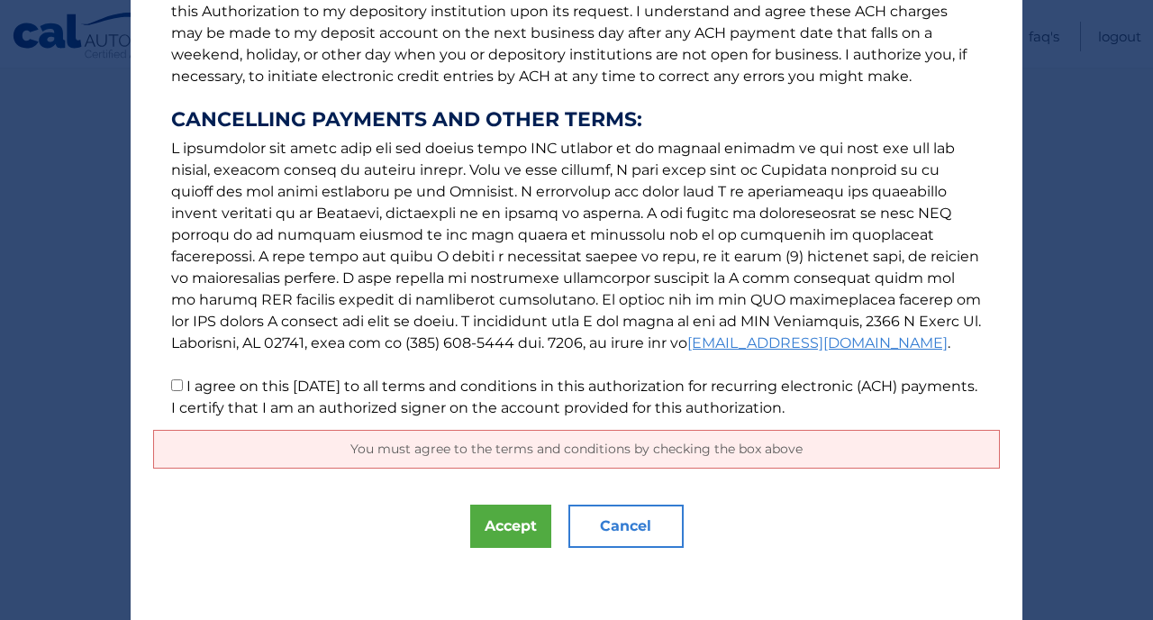
click at [173, 384] on input "I agree on this 09/02/2025 to all terms and conditions in this authorization fo…" at bounding box center [177, 385] width 12 height 12
checkbox input "true"
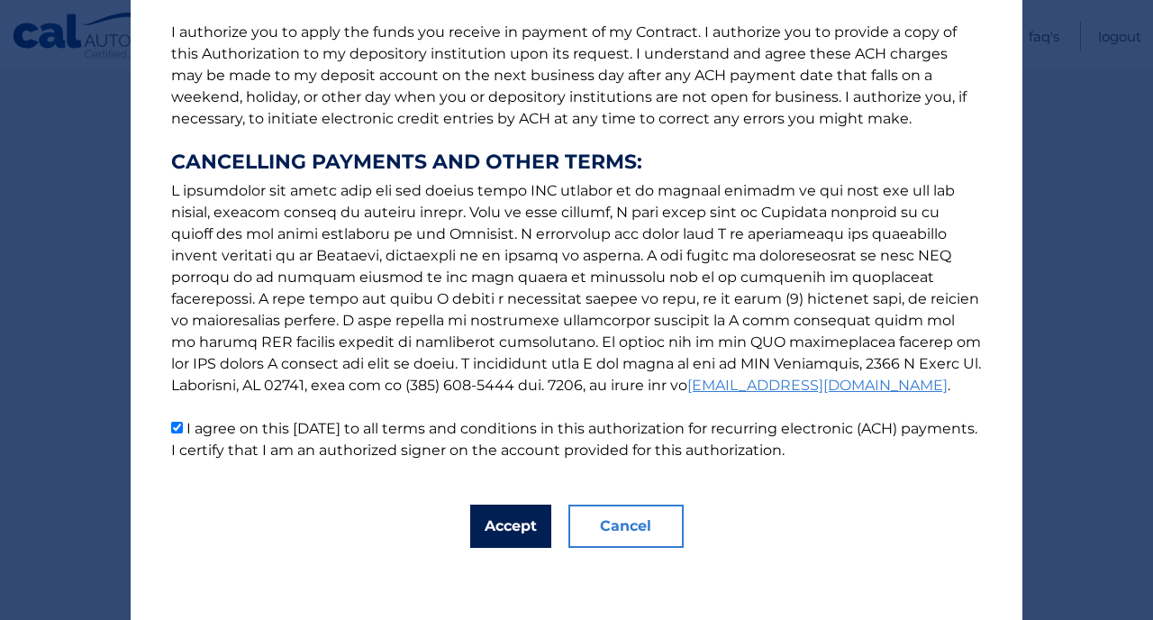
click at [509, 526] on button "Accept" at bounding box center [510, 525] width 81 height 43
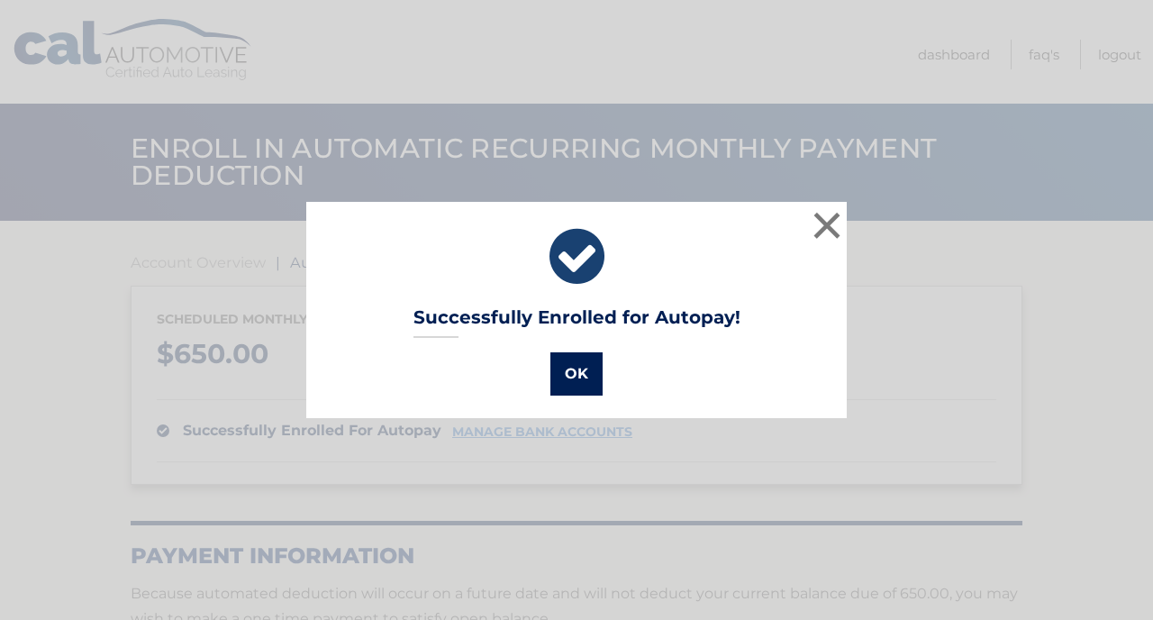
click at [576, 371] on button "OK" at bounding box center [576, 373] width 52 height 43
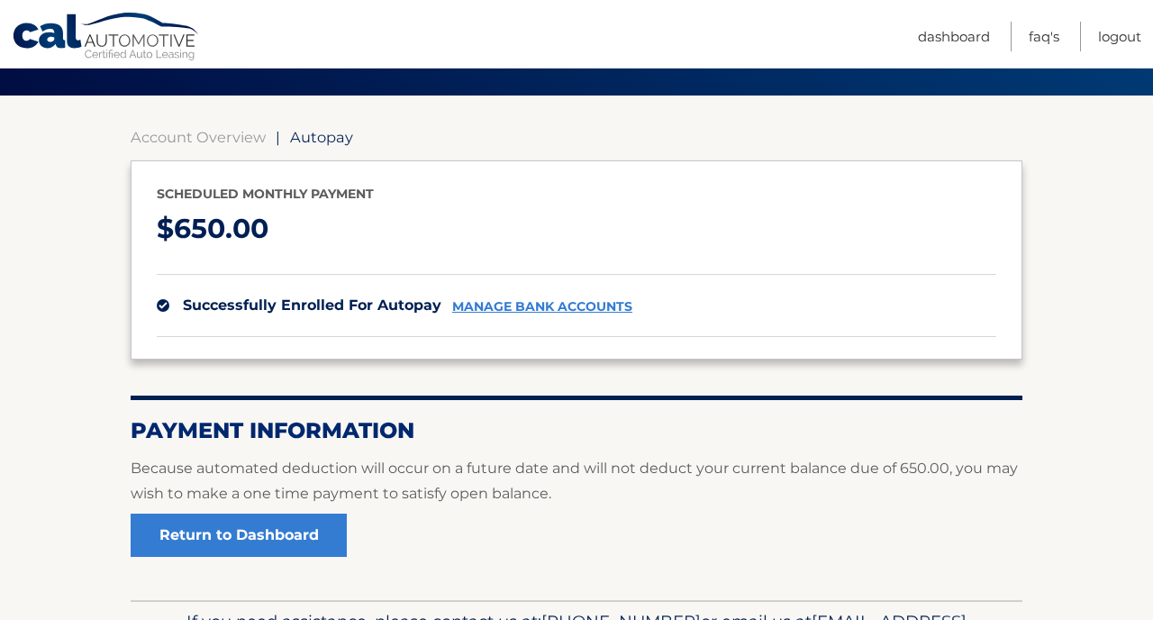
scroll to position [239, 0]
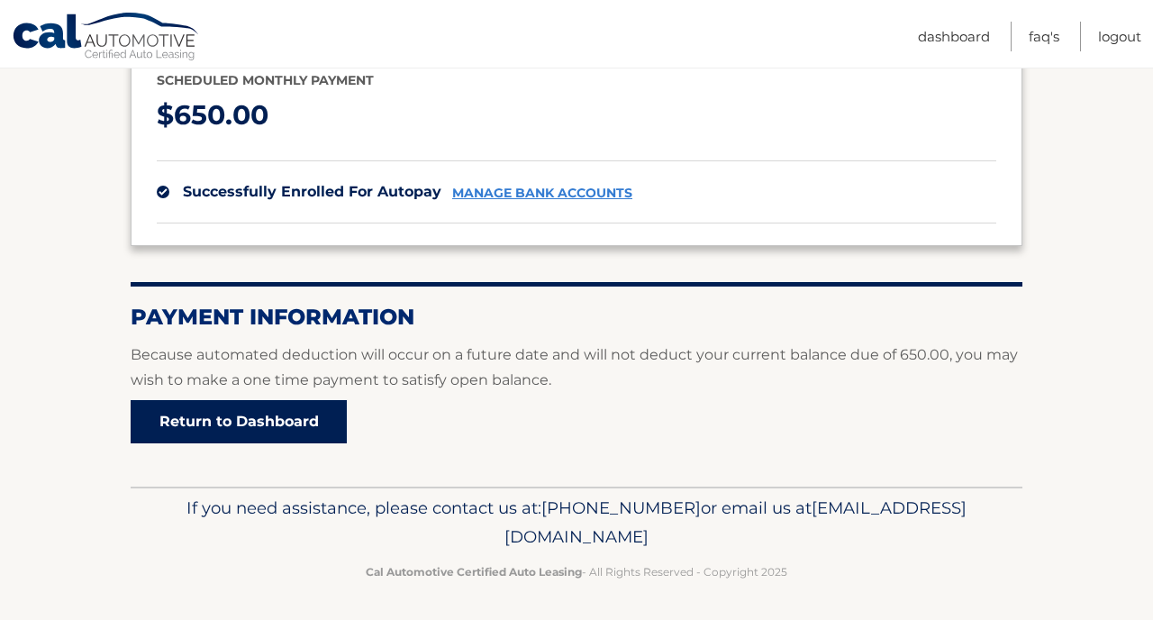
click at [292, 410] on link "Return to Dashboard" at bounding box center [239, 421] width 216 height 43
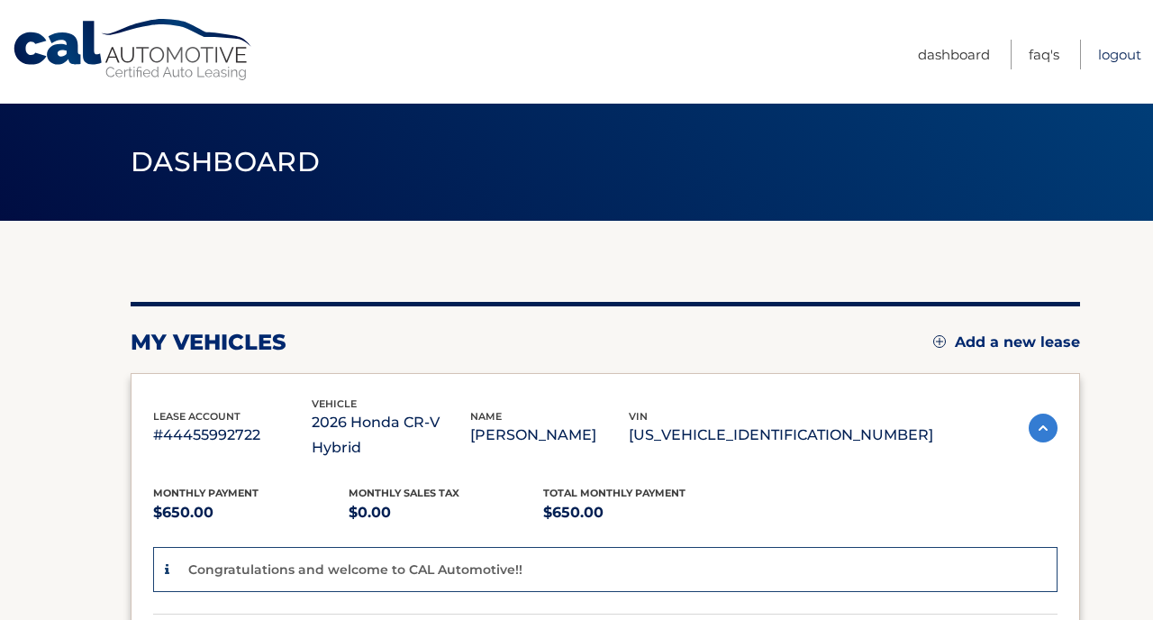
click at [1114, 52] on link "Logout" at bounding box center [1119, 55] width 43 height 30
